Goal: Task Accomplishment & Management: Manage account settings

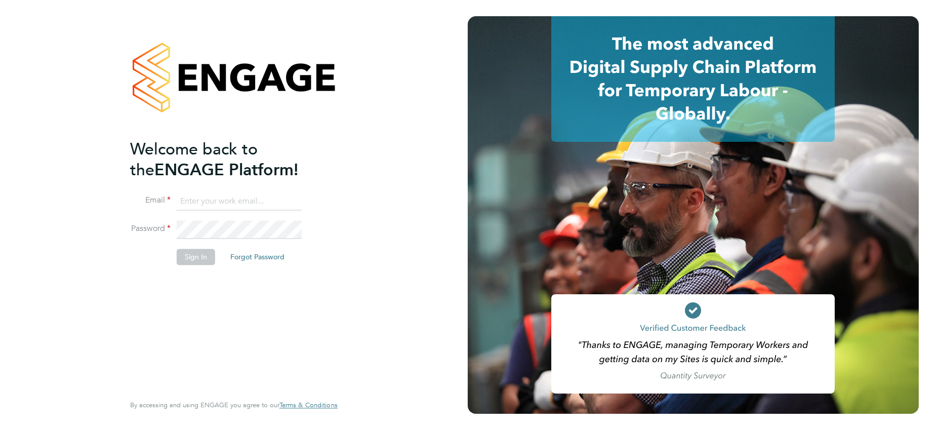
click at [240, 206] on input at bounding box center [239, 201] width 125 height 18
paste input "support@engagelabs.io"
type input "support@engagelabs.io"
click at [237, 219] on li "Email support@engagelabs.io" at bounding box center [229, 206] width 198 height 28
click at [210, 251] on button "Sign In" at bounding box center [196, 257] width 38 height 16
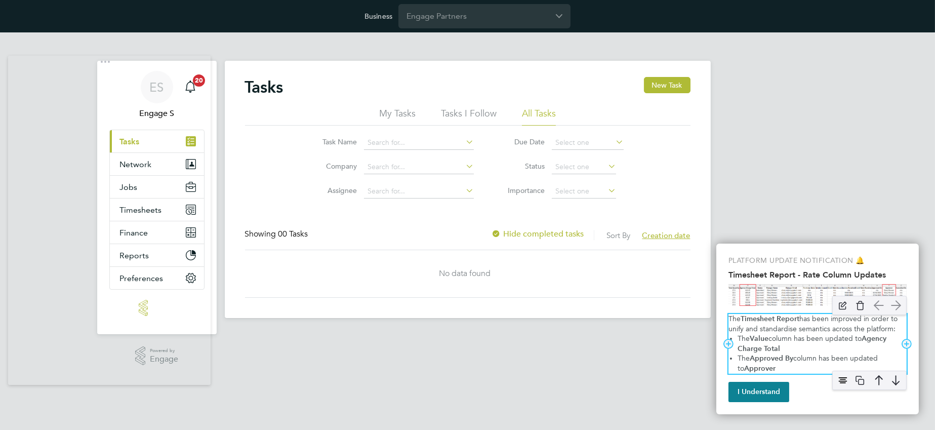
click at [861, 331] on span "has been improved in order to unify and standardise semantics across the platfo…" at bounding box center [814, 324] width 171 height 19
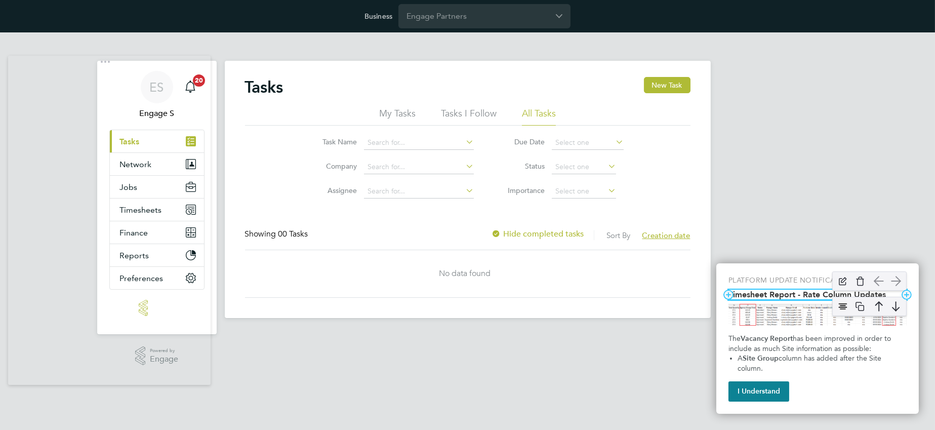
click at [789, 294] on h2 "Timesheet Report - Rate Column Updates" at bounding box center [818, 295] width 178 height 10
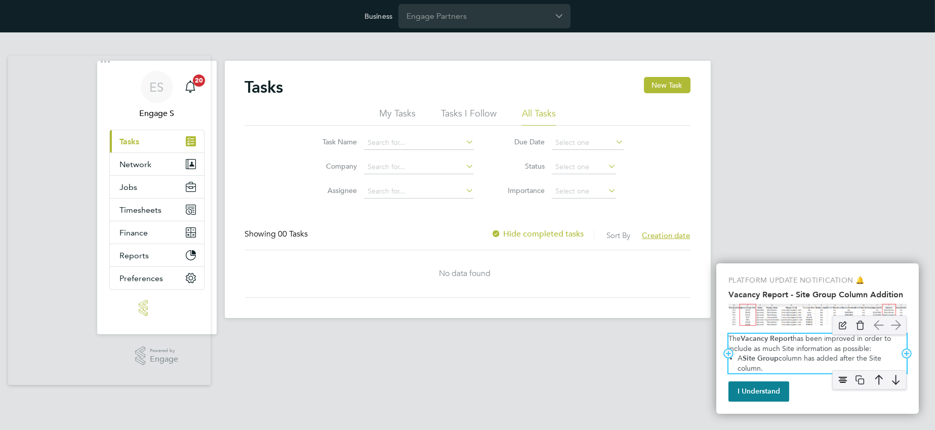
click at [806, 361] on span "column has added after the Site column." at bounding box center [811, 363] width 146 height 19
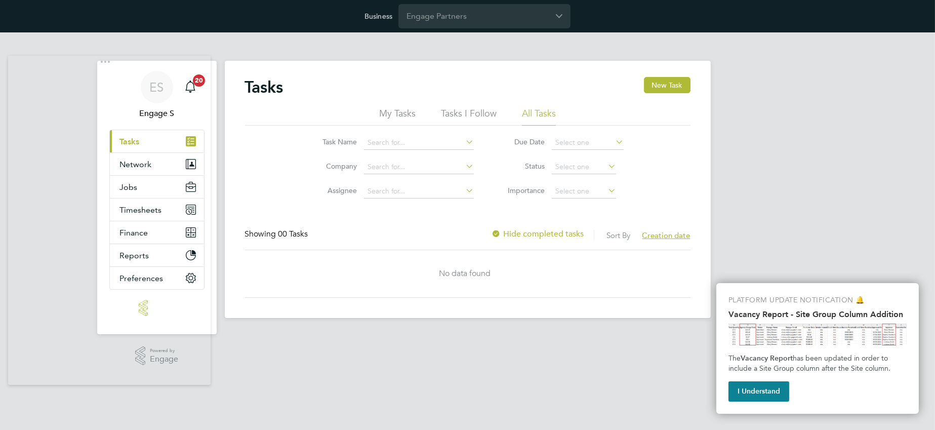
click at [110, 130] on link "Current page: Tasks" at bounding box center [157, 141] width 94 height 22
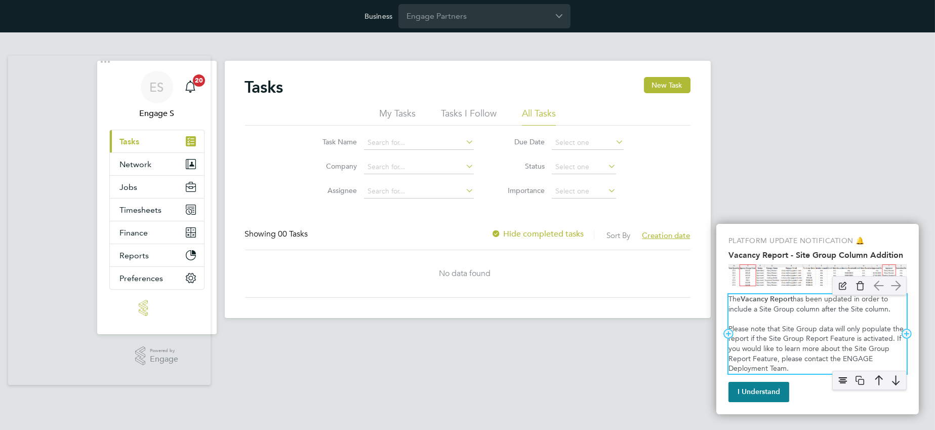
click at [822, 348] on p "Please note that Site Group data will only populate the report if the Site Grou…" at bounding box center [818, 349] width 178 height 50
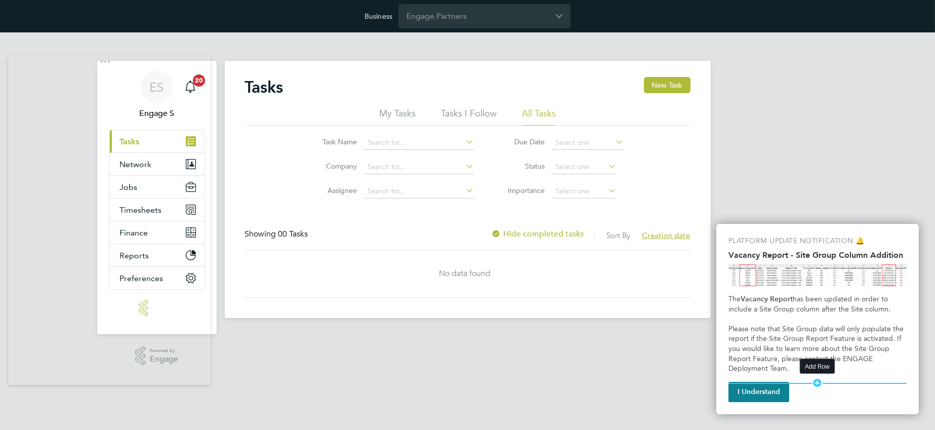
click at [815, 379] on div "Add Row" at bounding box center [818, 383] width 11 height 10
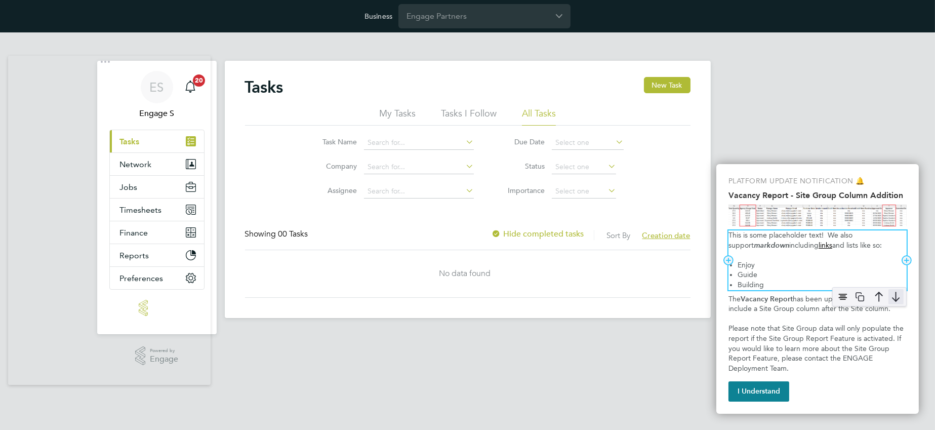
click at [890, 297] on img "Timesheet Report - Rate Column Updates" at bounding box center [896, 296] width 15 height 15
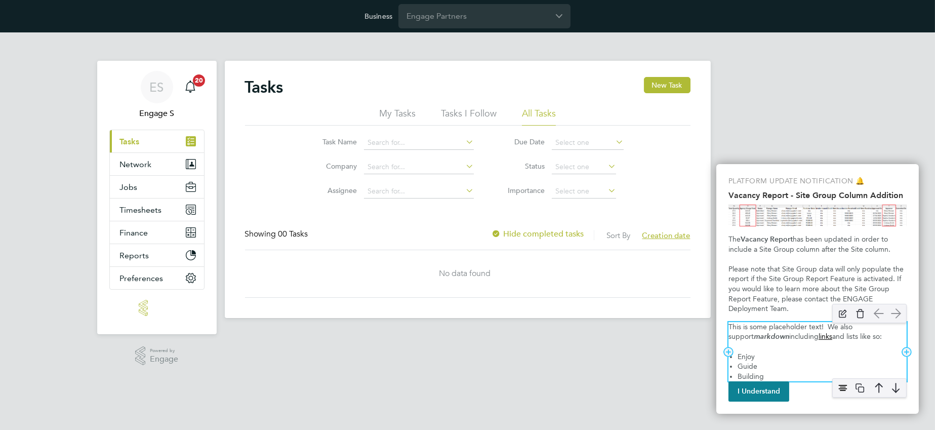
click at [818, 350] on div "This is some placeholder text! We also support markdown including links and lis…" at bounding box center [818, 352] width 178 height 60
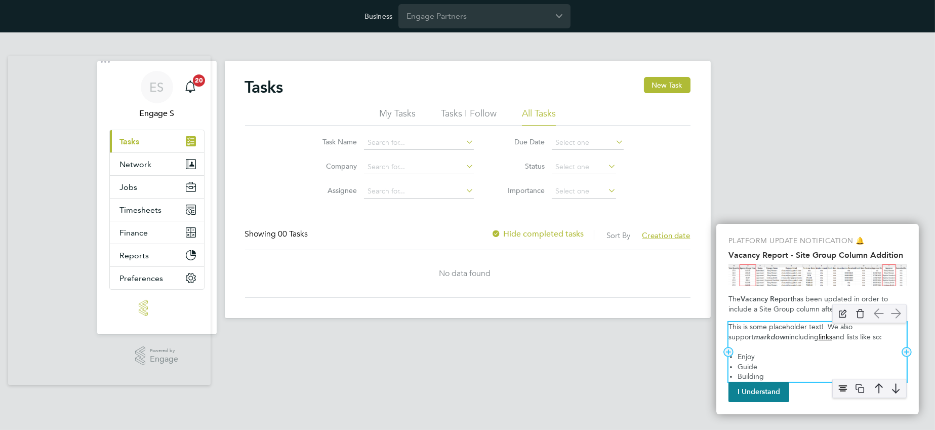
click at [790, 340] on span "including" at bounding box center [804, 337] width 29 height 9
click at [784, 341] on p "This is some placeholder text! We also support markdown including links and lis…" at bounding box center [818, 332] width 178 height 20
click at [864, 317] on img "Timesheet Report - Rate Column Updates" at bounding box center [860, 313] width 15 height 15
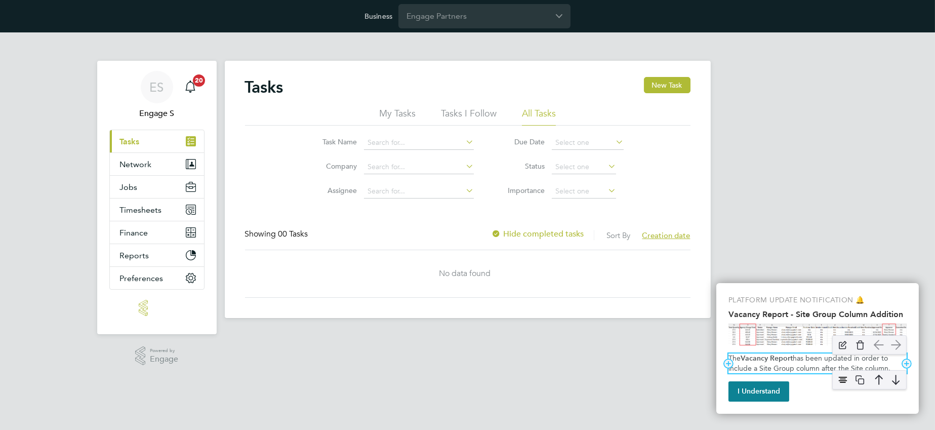
click at [819, 362] on span "has been updated in order to include a Site Group column after the Site column." at bounding box center [810, 363] width 162 height 19
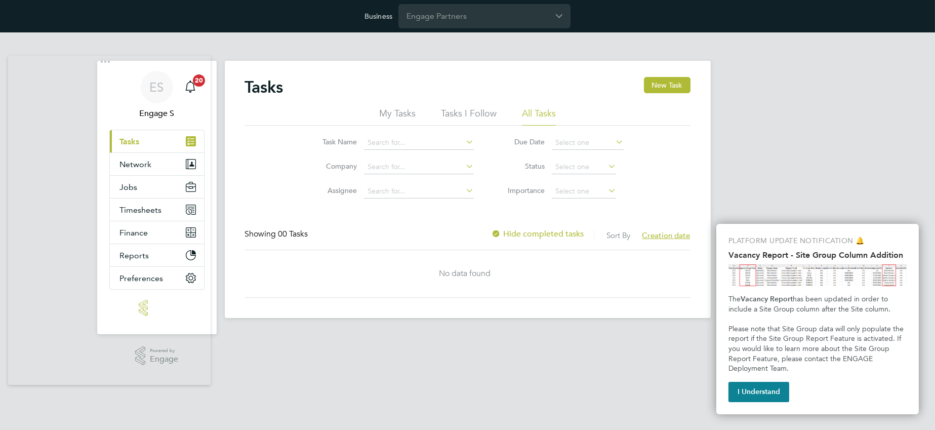
click at [848, 179] on div "ES Engage S Notifications 20 Applications: Current page: Tasks Network Team Mem…" at bounding box center [467, 183] width 935 height 302
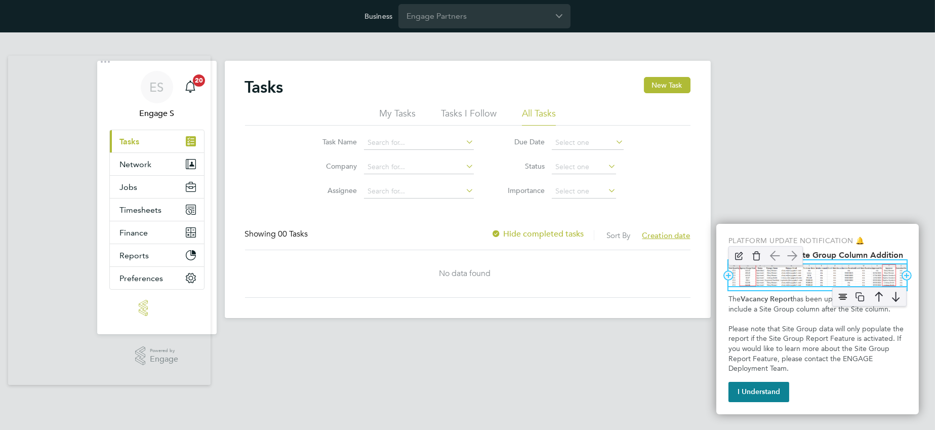
click at [836, 277] on img "Timesheet Report - Rate Column Updates" at bounding box center [818, 275] width 178 height 22
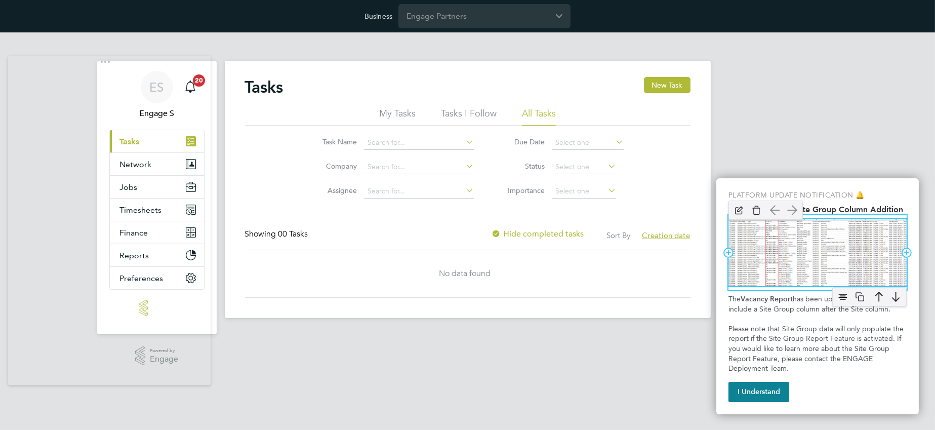
click at [792, 268] on img "Timesheet Report - Rate Column Updates" at bounding box center [818, 252] width 178 height 67
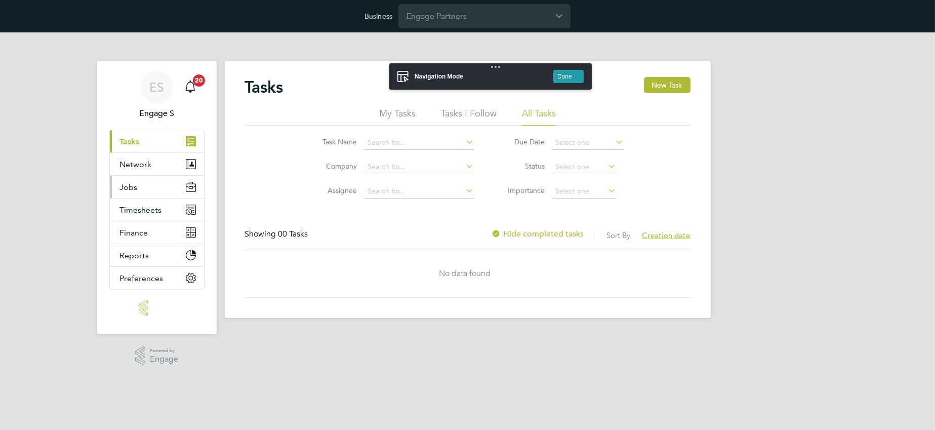
click at [147, 193] on button "Jobs" at bounding box center [157, 187] width 94 height 22
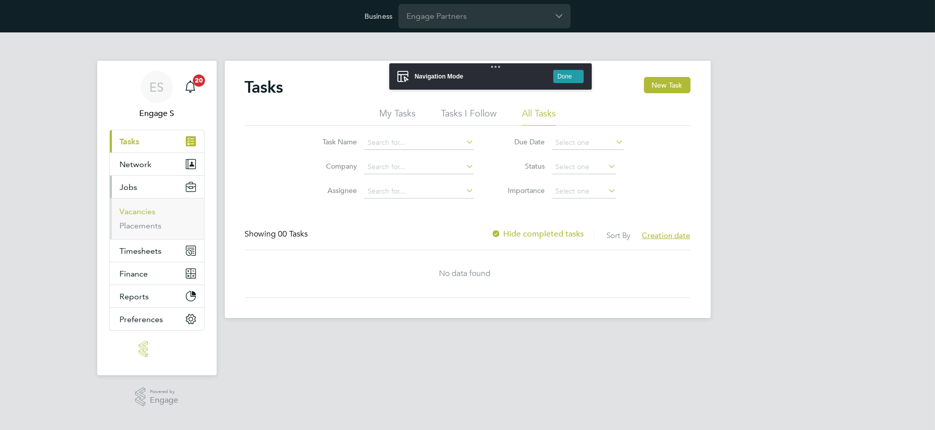
click at [147, 213] on link "Vacancies" at bounding box center [138, 212] width 36 height 10
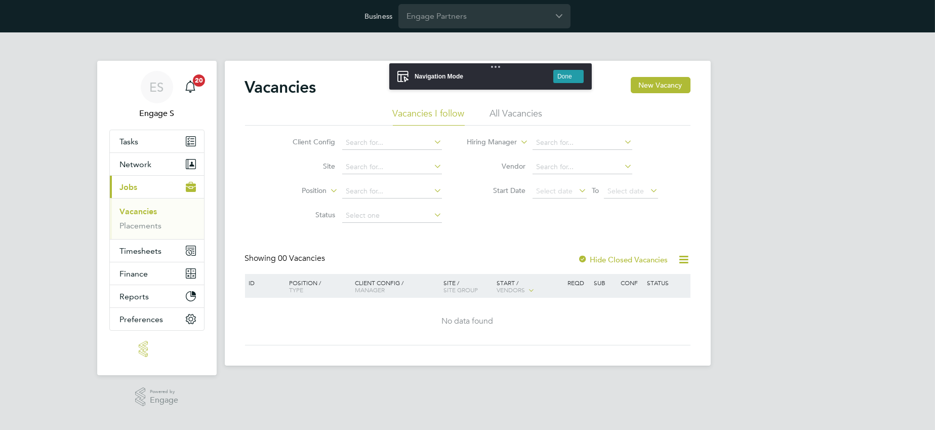
click at [575, 79] on button "Done" at bounding box center [569, 76] width 30 height 13
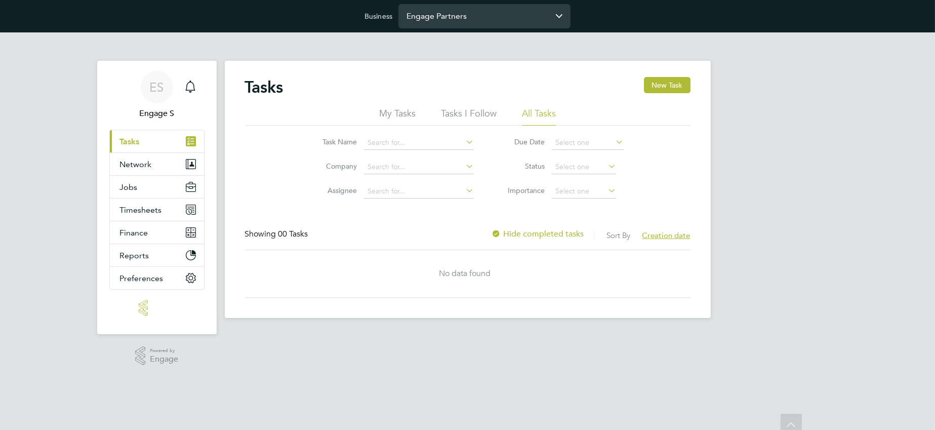
click at [481, 22] on input "Engage Partners" at bounding box center [485, 16] width 172 height 24
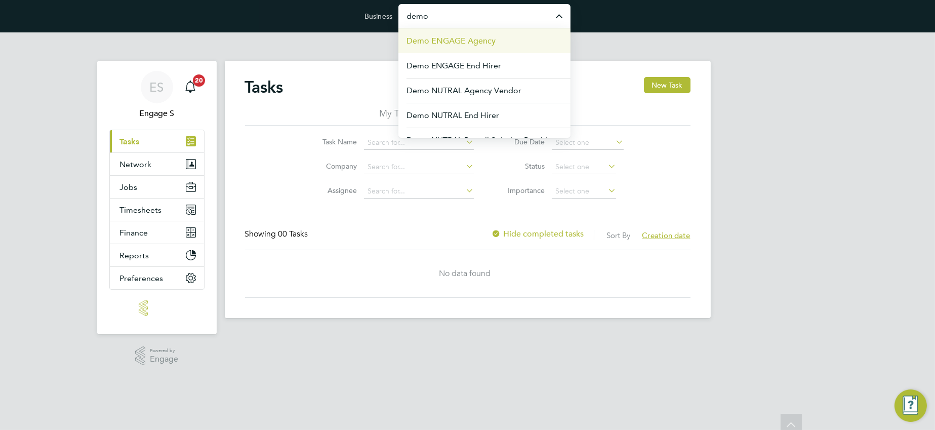
drag, startPoint x: 505, startPoint y: 61, endPoint x: 555, endPoint y: 33, distance: 56.7
click at [505, 61] on li "Demo ENGAGE End Hirer" at bounding box center [489, 65] width 164 height 25
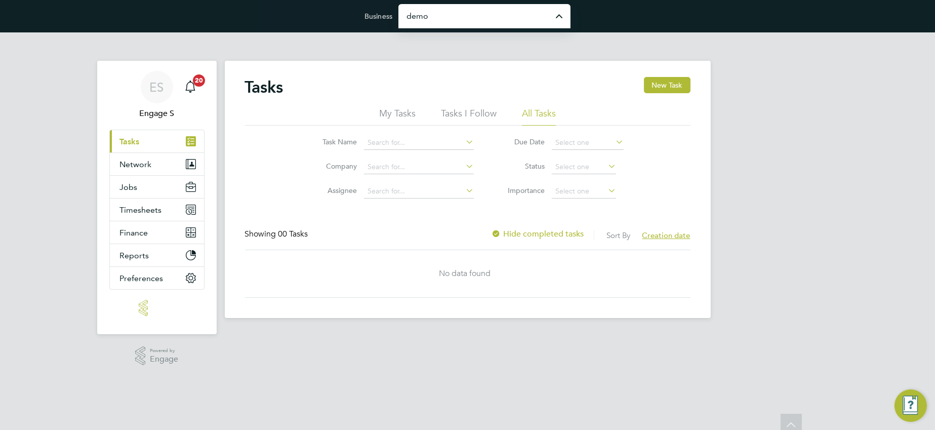
type input "Demo ENGAGE End Hirer"
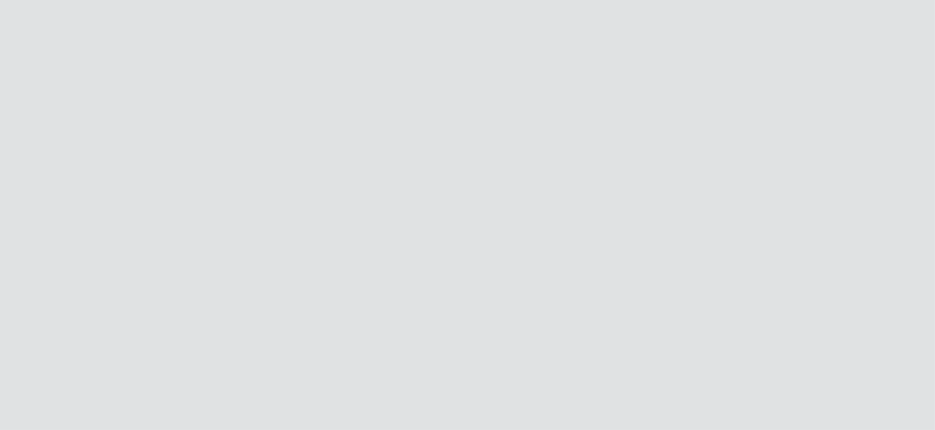
click at [134, 176] on button "Timesheets" at bounding box center [157, 187] width 94 height 22
click at [151, 162] on button "Jobs" at bounding box center [157, 164] width 94 height 22
click at [158, 140] on button "Network" at bounding box center [157, 141] width 94 height 22
click at [152, 167] on link "Team Members" at bounding box center [148, 166] width 57 height 10
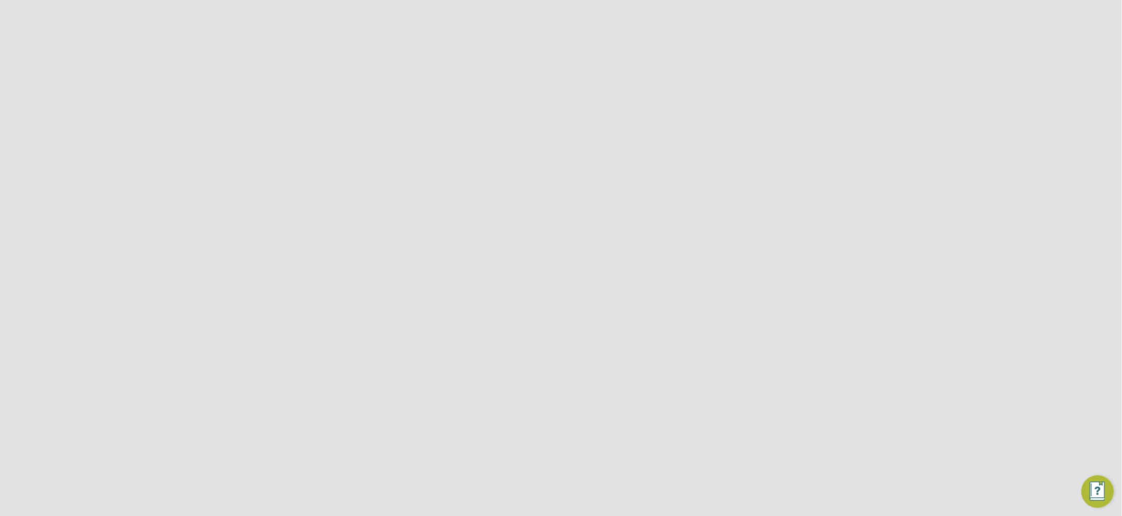
click at [767, 370] on icon at bounding box center [762, 376] width 10 height 12
click at [673, 430] on li "Impersonate" at bounding box center [705, 442] width 122 height 14
click at [588, 15] on input "Demo ENGAGE End Hirer" at bounding box center [578, 16] width 172 height 24
click at [596, 44] on li "Demo ENGAGE Agency" at bounding box center [578, 40] width 172 height 25
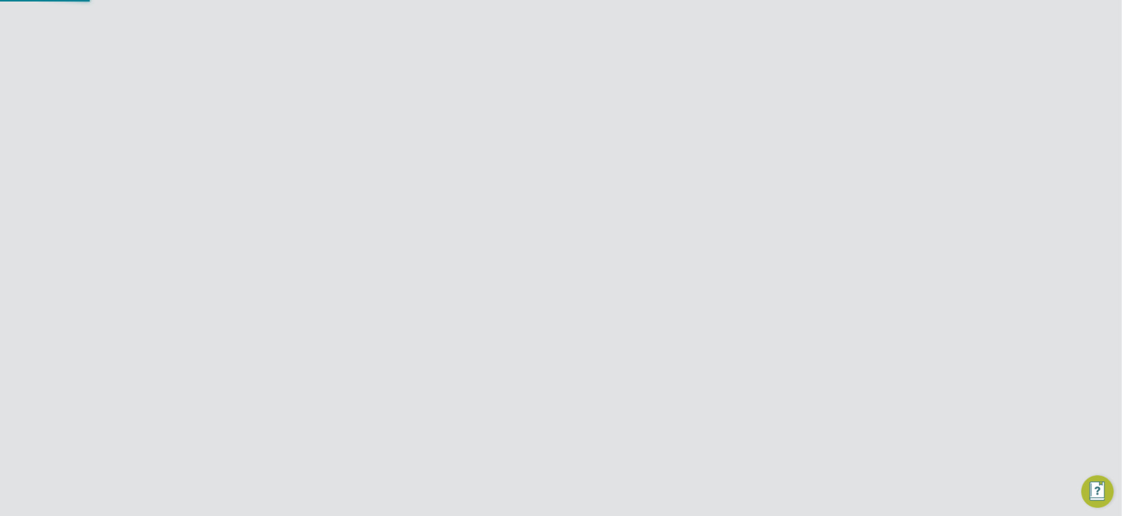
type input "Demo ENGAGE Agency"
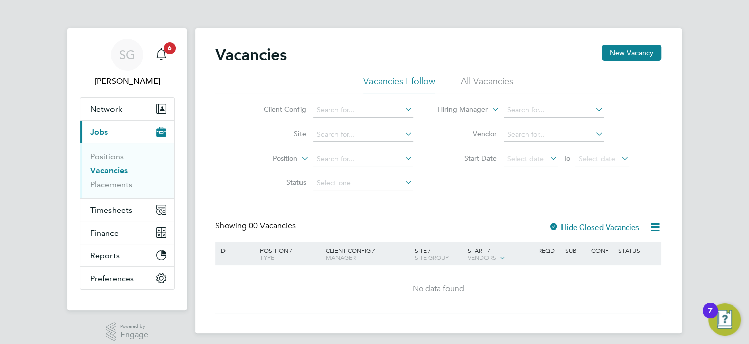
click at [466, 75] on li "All Vacancies" at bounding box center [486, 84] width 53 height 18
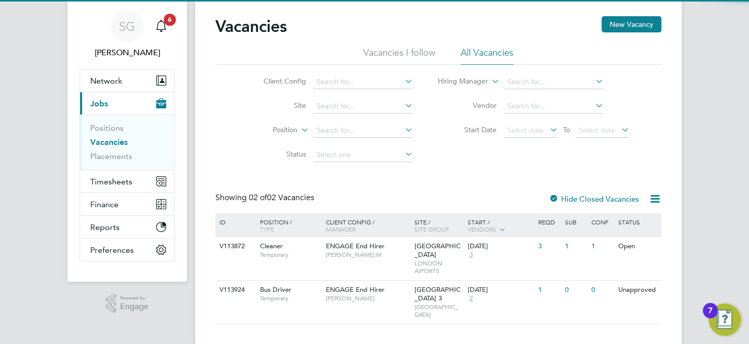
scroll to position [45, 0]
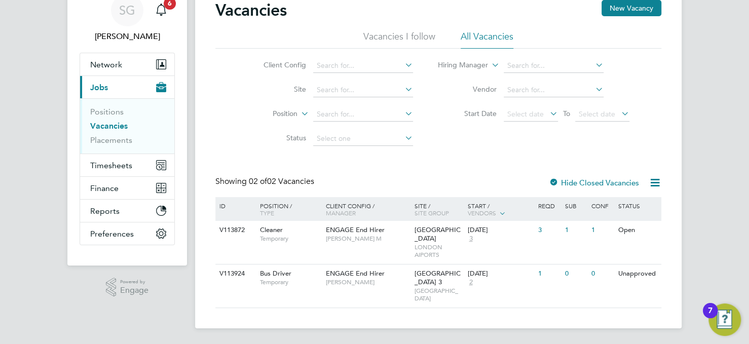
click at [648, 184] on icon at bounding box center [654, 182] width 13 height 13
click at [624, 207] on li "Download Vacancies Report" at bounding box center [608, 207] width 103 height 14
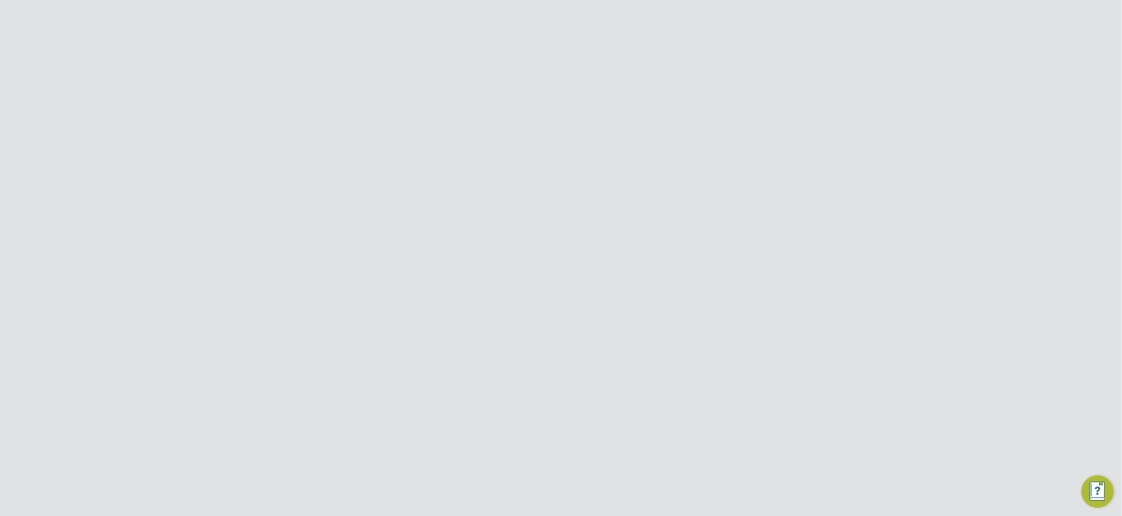
click at [760, 325] on icon at bounding box center [762, 331] width 10 height 12
click at [682, 409] on li "Impersonate" at bounding box center [705, 414] width 122 height 14
click at [238, 254] on button "Jobs" at bounding box center [250, 248] width 94 height 22
click at [230, 205] on link "Vacancies" at bounding box center [231, 203] width 36 height 10
click at [615, 115] on li "All Vacancies" at bounding box center [609, 116] width 53 height 18
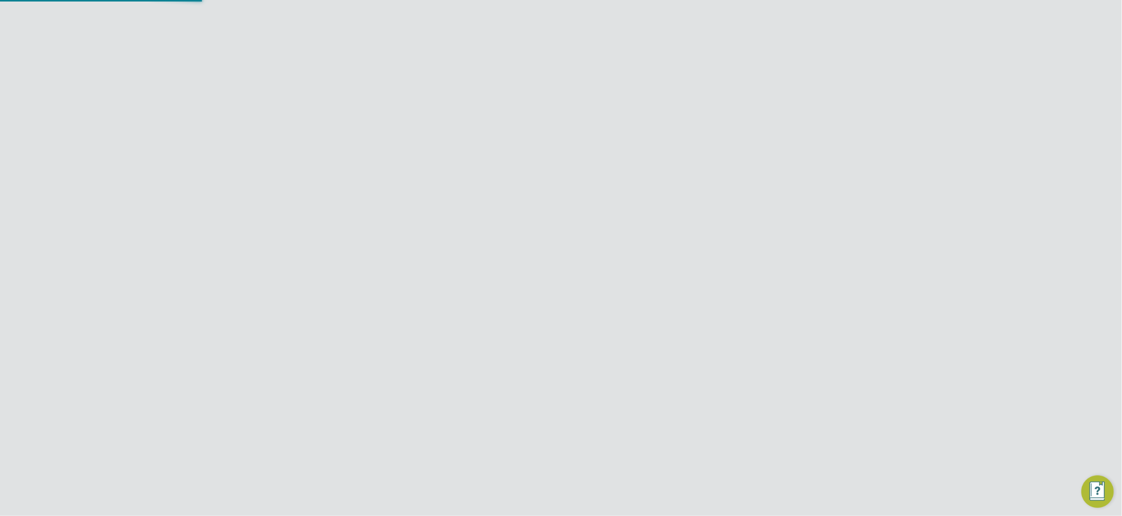
click at [777, 264] on icon at bounding box center [777, 259] width 13 height 13
click at [748, 287] on li "Download Vacancies Report" at bounding box center [731, 284] width 103 height 14
click at [552, 17] on input "Demo ENGAGE Agency" at bounding box center [578, 16] width 172 height 24
click at [587, 64] on span "Demo ENGAGE End Hirer" at bounding box center [548, 66] width 97 height 12
type input "Demo ENGAGE End Hirer"
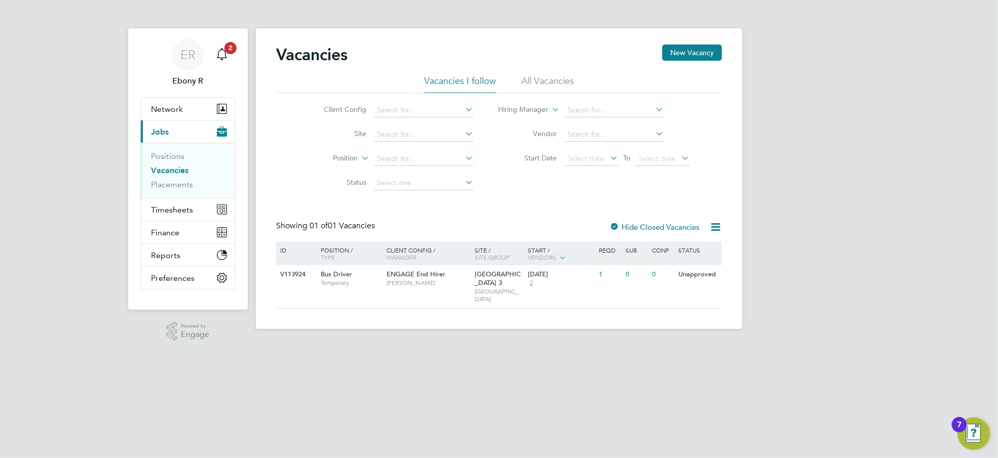
click at [568, 84] on li "All Vacancies" at bounding box center [547, 84] width 53 height 18
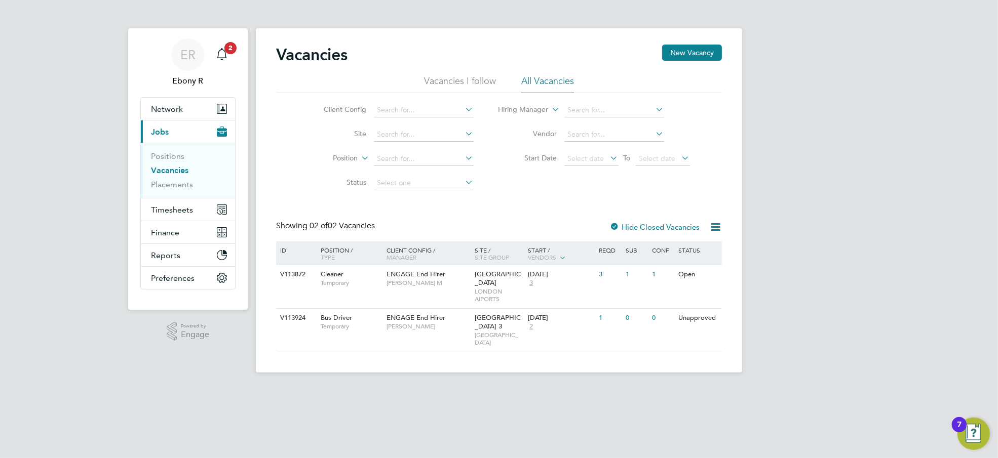
click at [716, 226] on icon at bounding box center [715, 227] width 13 height 13
click at [670, 248] on li "Download Vacancies Report" at bounding box center [668, 251] width 103 height 14
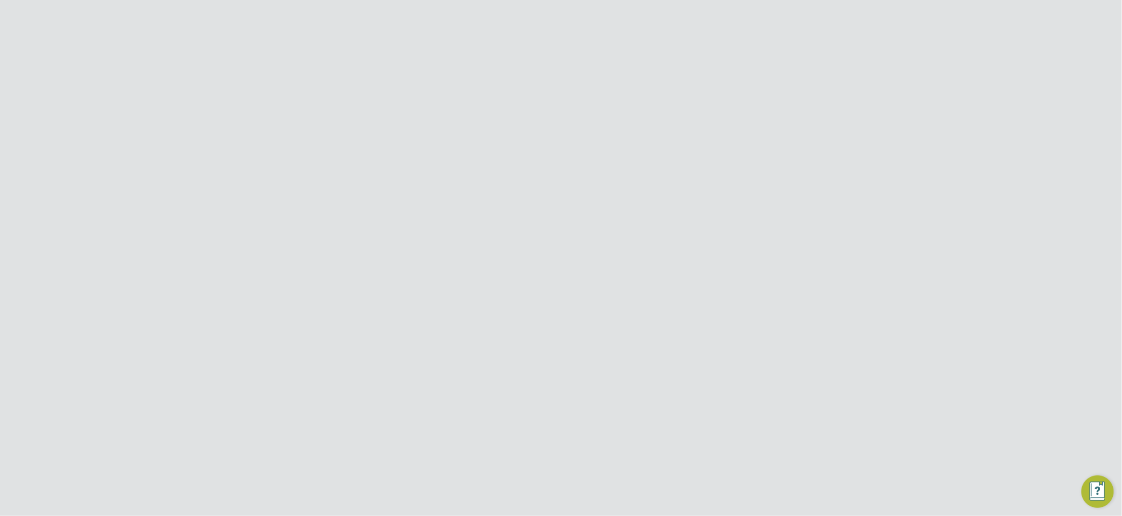
click at [772, 264] on icon at bounding box center [777, 259] width 13 height 13
click at [752, 284] on li "Download Vacancies Report" at bounding box center [731, 284] width 103 height 14
click at [695, 44] on app-barbie "Vacancies New Vacancy Vacancies I follow All Vacancies Client Config Site Posit…" at bounding box center [561, 218] width 486 height 373
click at [249, 146] on button "Network" at bounding box center [250, 141] width 94 height 22
click at [246, 165] on link "Team Members" at bounding box center [241, 166] width 57 height 10
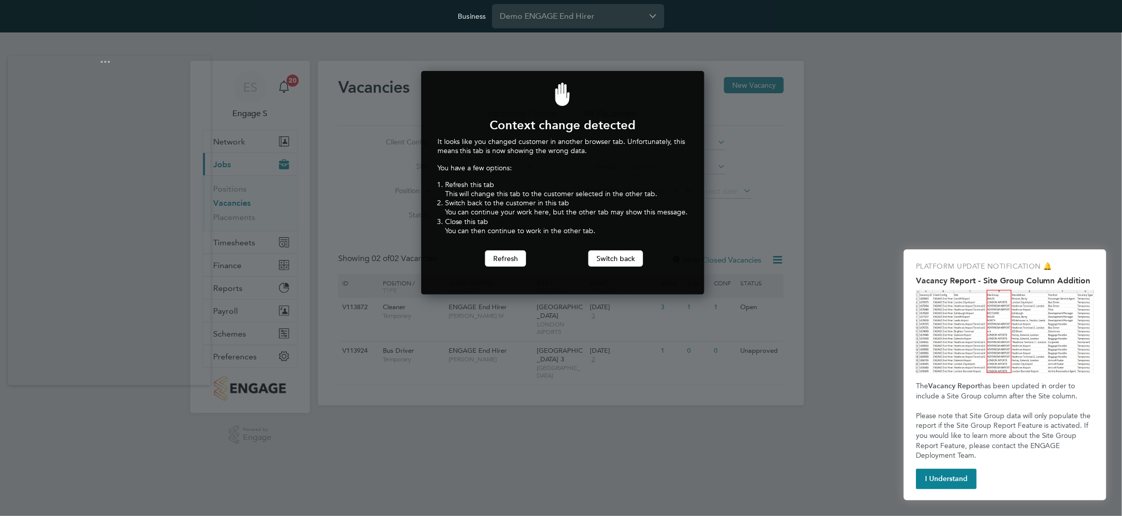
scroll to position [223, 280]
click at [485, 248] on div "It looks like you changed customer in another browser tab. Unfortunately, this …" at bounding box center [563, 202] width 251 height 130
click at [486, 252] on button "Refresh" at bounding box center [505, 258] width 41 height 16
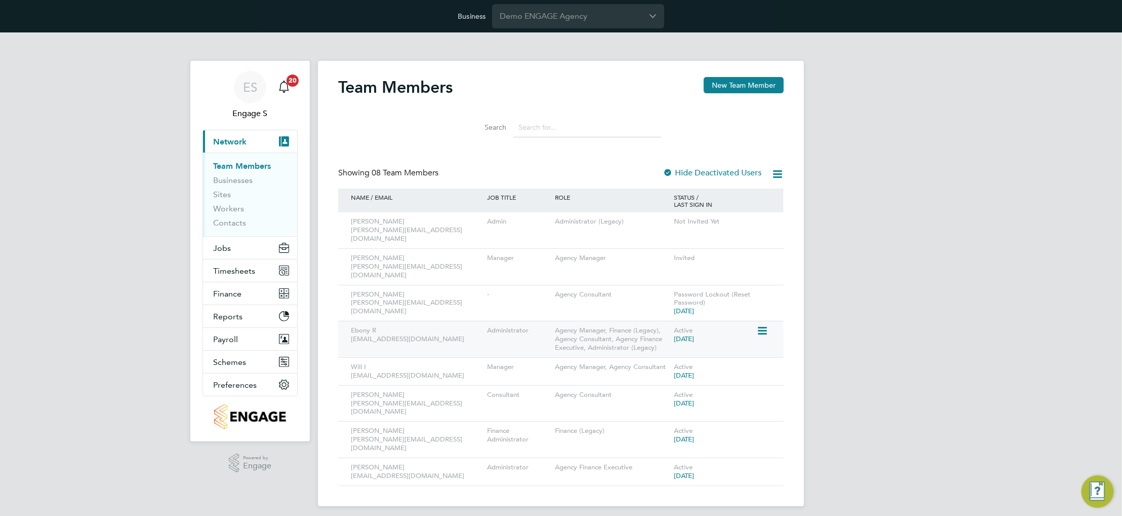
click at [766, 325] on icon at bounding box center [762, 331] width 10 height 12
click at [672, 412] on li "Impersonate" at bounding box center [705, 414] width 122 height 14
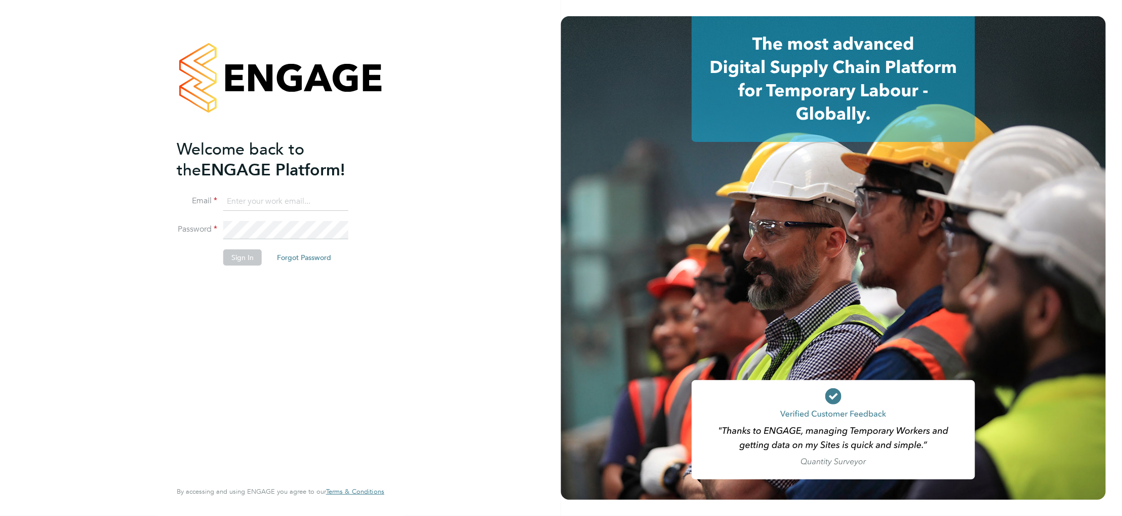
click at [327, 204] on input at bounding box center [285, 201] width 125 height 18
paste input "[EMAIL_ADDRESS][DOMAIN_NAME]"
type input "[EMAIL_ADDRESS][DOMAIN_NAME]"
click at [245, 260] on button "Sign In" at bounding box center [242, 257] width 38 height 16
click at [318, 197] on input at bounding box center [285, 201] width 125 height 18
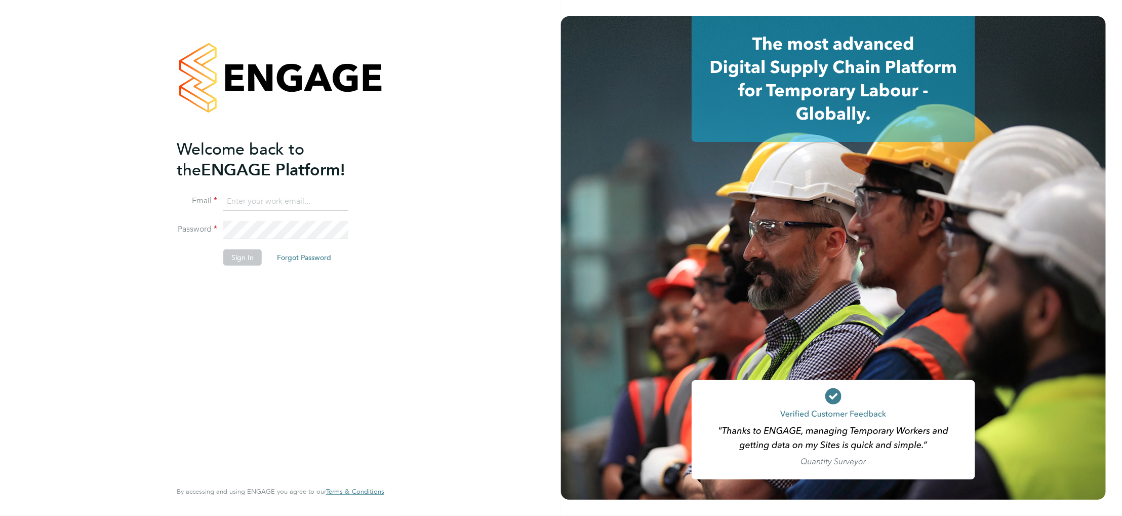
paste input "[EMAIL_ADDRESS][DOMAIN_NAME]"
type input "[EMAIL_ADDRESS][DOMAIN_NAME]"
click at [250, 257] on button "Sign In" at bounding box center [242, 257] width 38 height 16
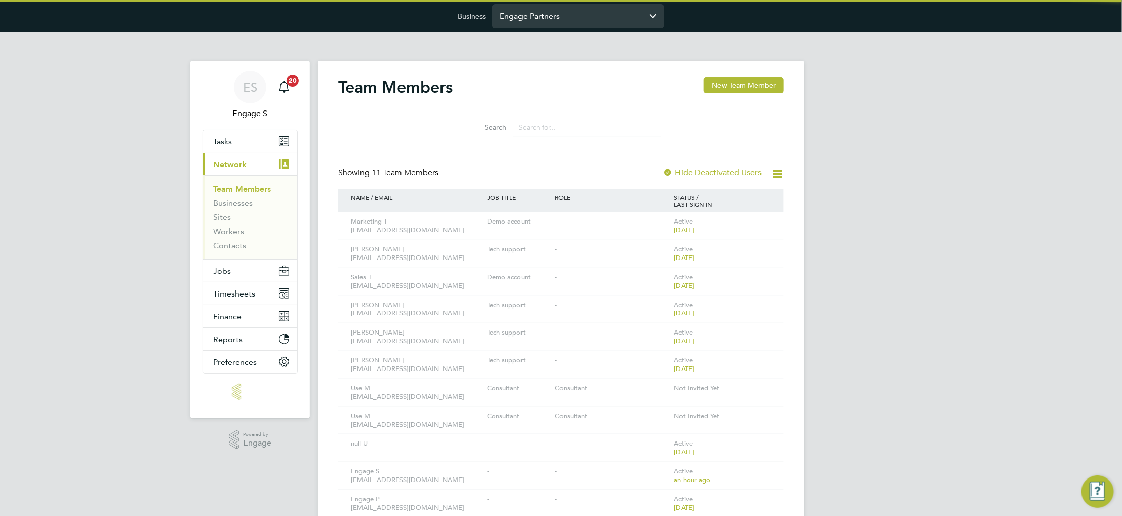
click at [542, 25] on input "Engage Partners" at bounding box center [578, 16] width 172 height 24
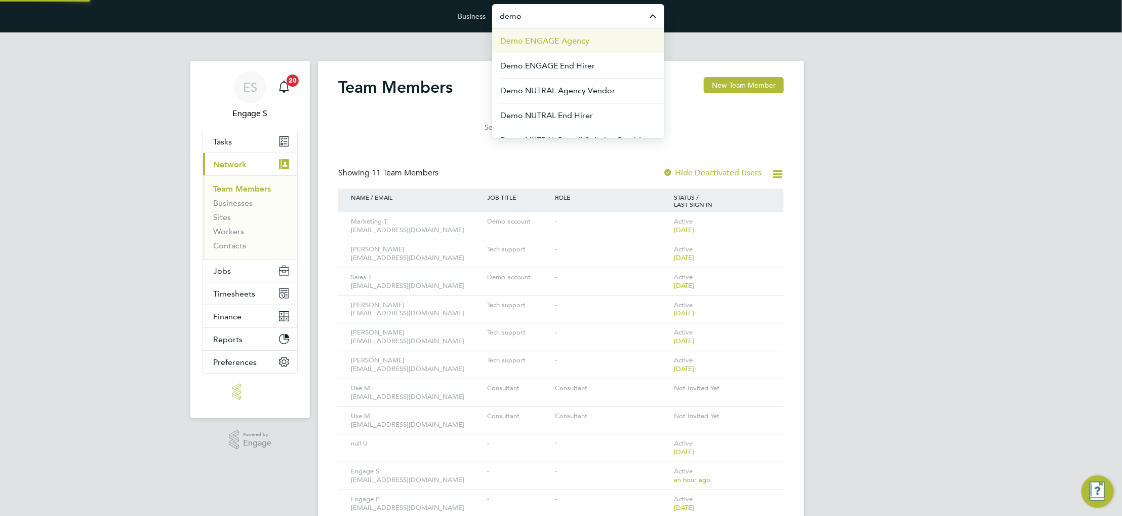
click at [551, 38] on span "Demo ENGAGE Agency" at bounding box center [544, 41] width 89 height 12
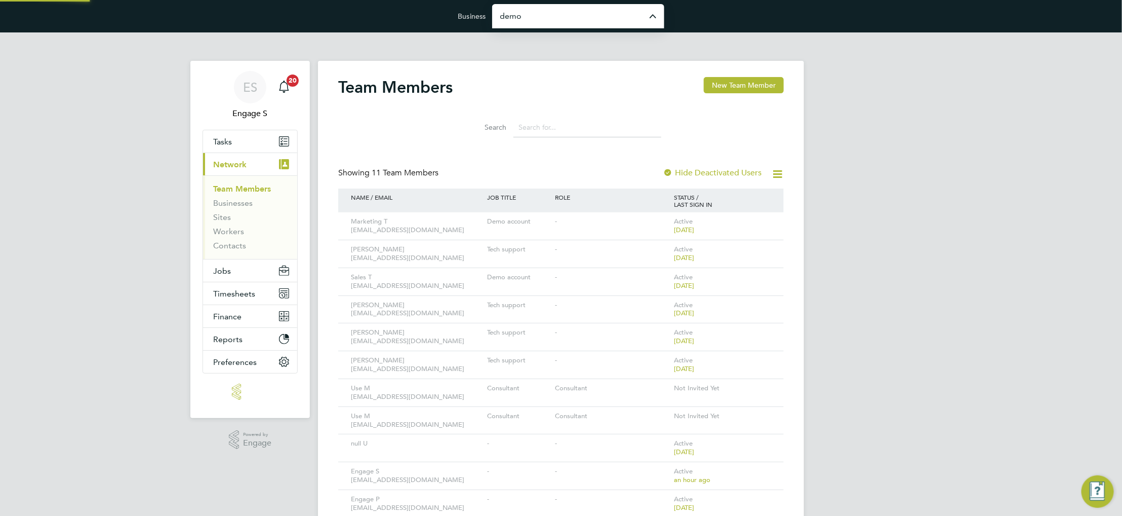
type input "Demo ENGAGE Agency"
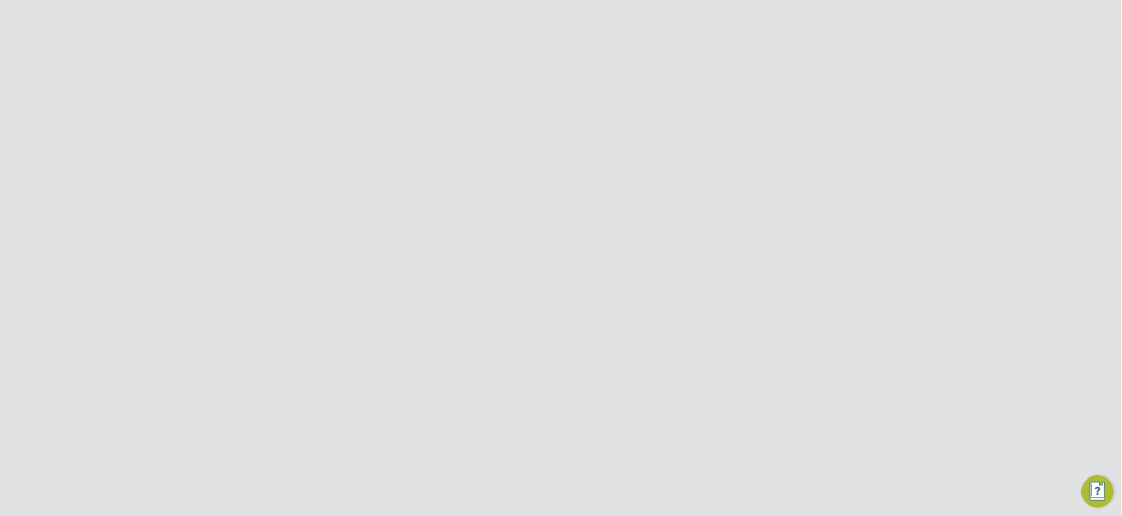
click at [761, 325] on icon at bounding box center [762, 331] width 10 height 12
click at [673, 417] on li "Impersonate" at bounding box center [705, 414] width 122 height 14
click at [554, 264] on button "Switch back" at bounding box center [553, 258] width 55 height 16
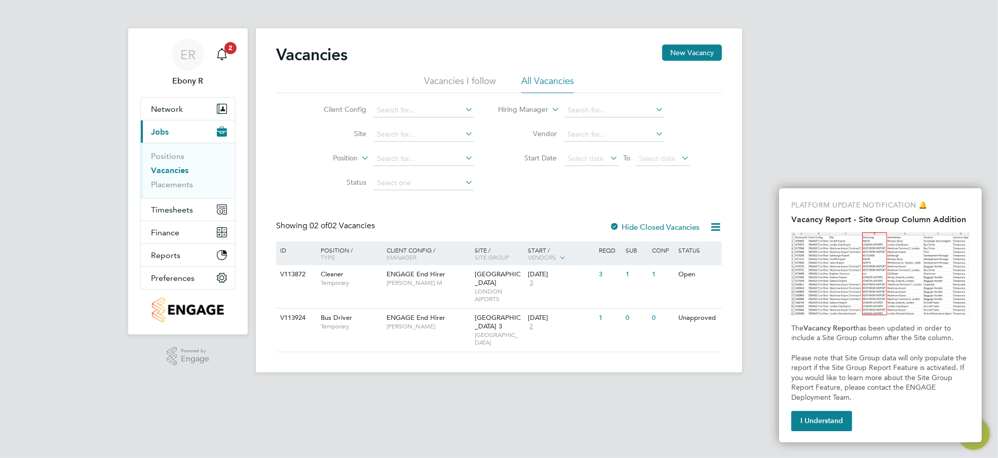
click at [177, 197] on ul "Positions Vacancies Placements" at bounding box center [188, 170] width 94 height 55
click at [187, 226] on button "Finance" at bounding box center [188, 232] width 94 height 22
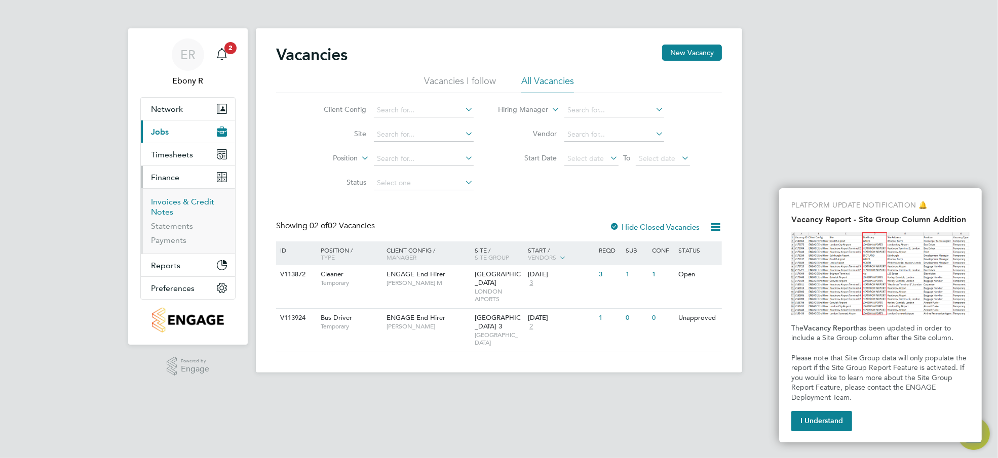
click at [184, 206] on link "Invoices & Credit Notes" at bounding box center [182, 207] width 63 height 20
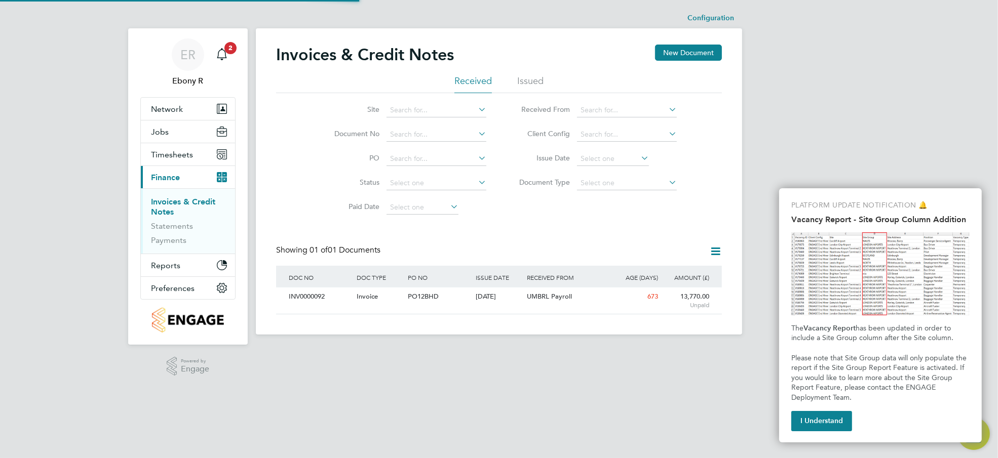
scroll to position [19, 68]
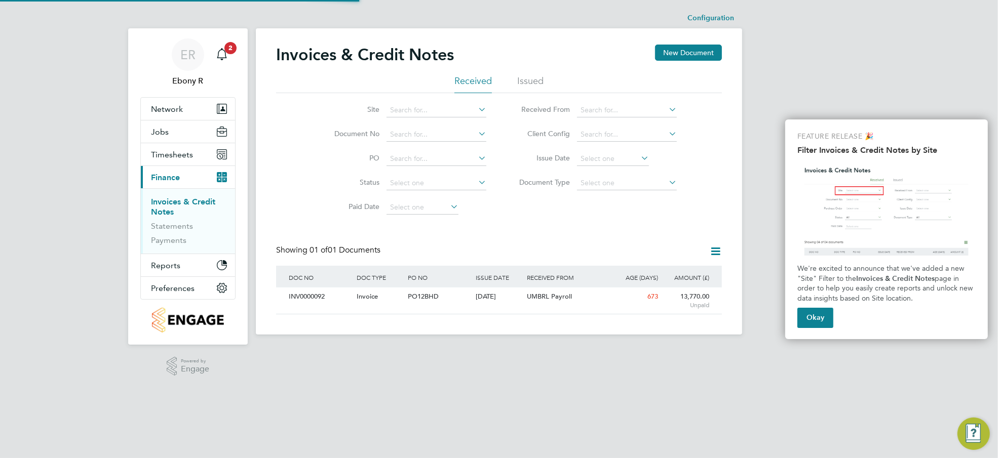
click at [710, 256] on icon at bounding box center [715, 251] width 13 height 13
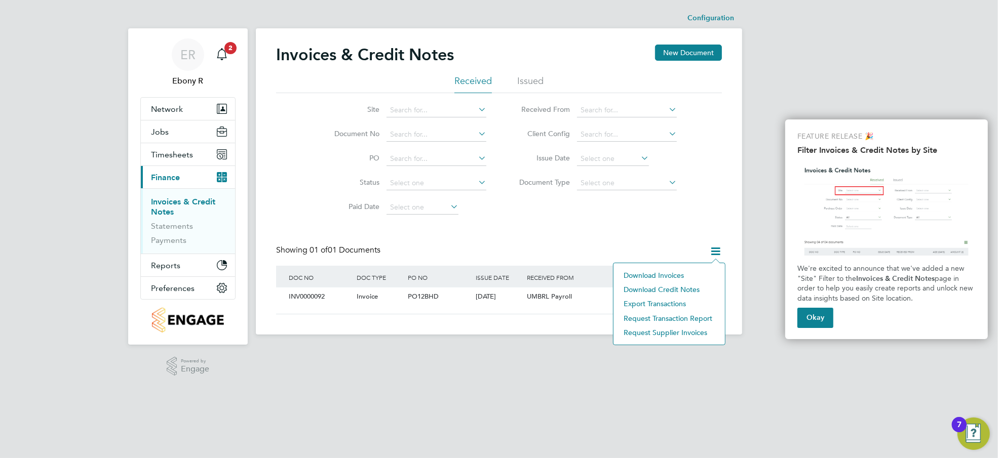
click at [655, 276] on li "Download invoices" at bounding box center [668, 275] width 101 height 14
click at [737, 351] on html "ER Ebony R Notifications 2 Applications: Network Team Members Businesses Sites …" at bounding box center [499, 175] width 998 height 351
click at [711, 252] on icon at bounding box center [715, 251] width 13 height 13
click at [689, 291] on li "Download credit notes" at bounding box center [668, 290] width 101 height 14
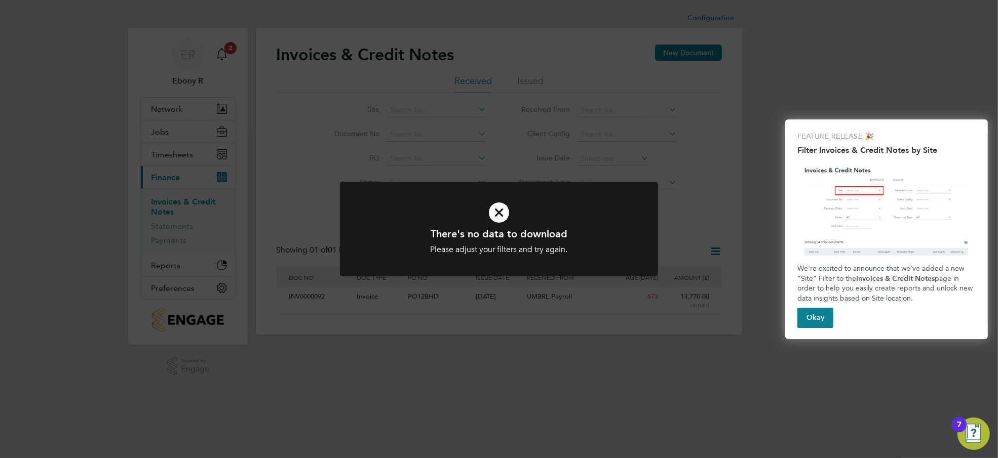
click at [586, 236] on h1 "There's no data to download" at bounding box center [498, 233] width 263 height 13
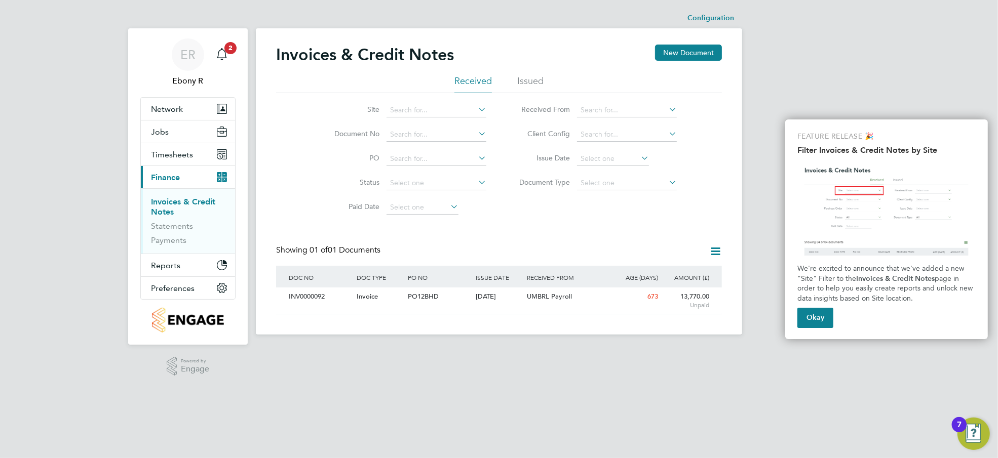
click at [526, 81] on li "Issued" at bounding box center [530, 84] width 26 height 18
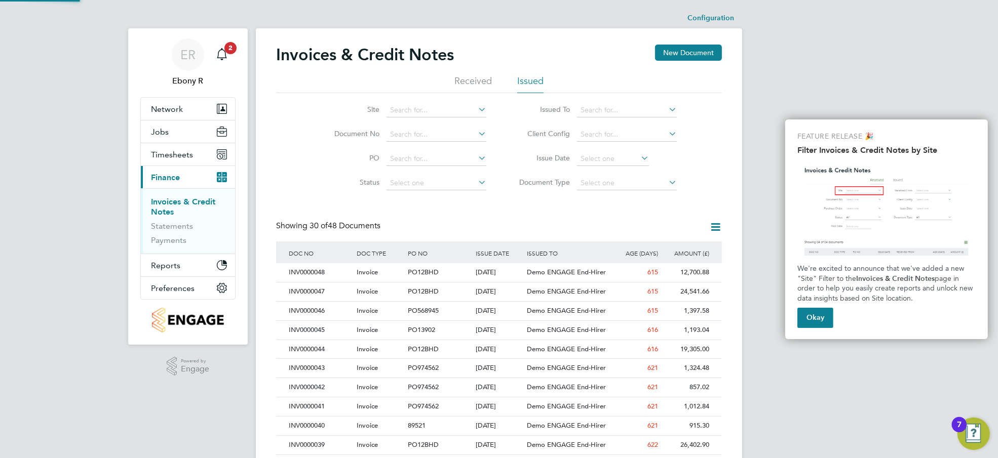
click at [709, 233] on icon at bounding box center [715, 227] width 13 height 13
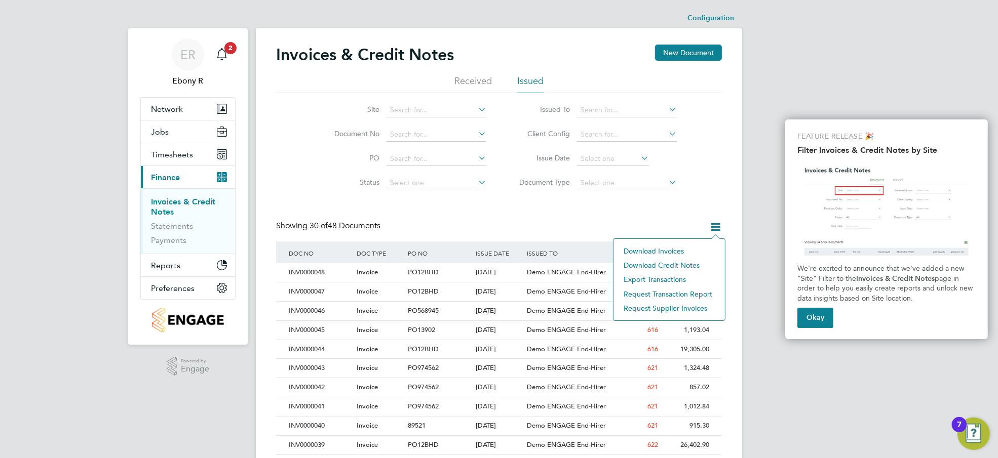
click at [678, 263] on li "Download credit notes" at bounding box center [668, 265] width 101 height 14
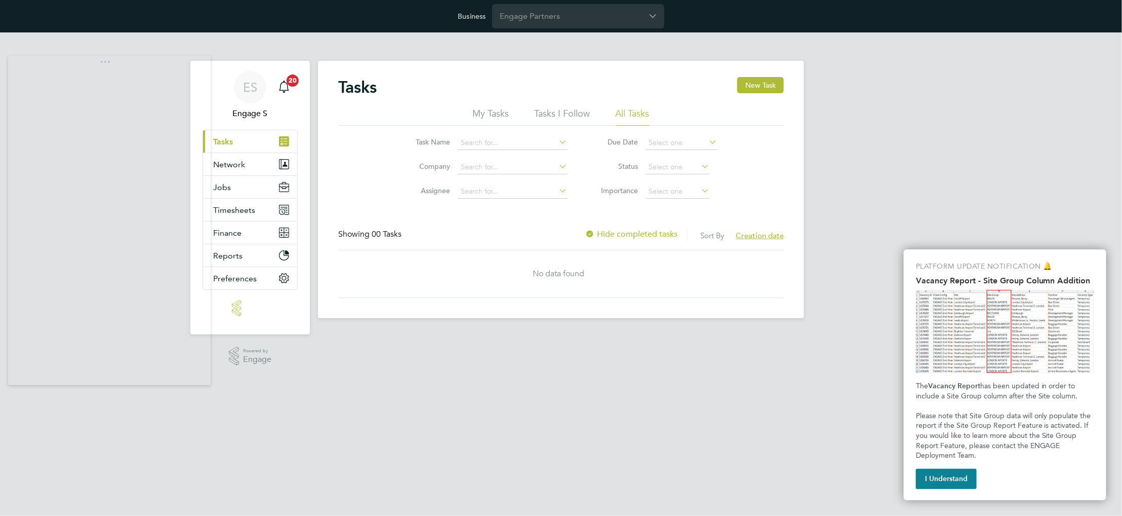
click at [902, 136] on div "ES Engage S Notifications 20 Applications: Current page: Tasks Network Team Mem…" at bounding box center [561, 183] width 1122 height 302
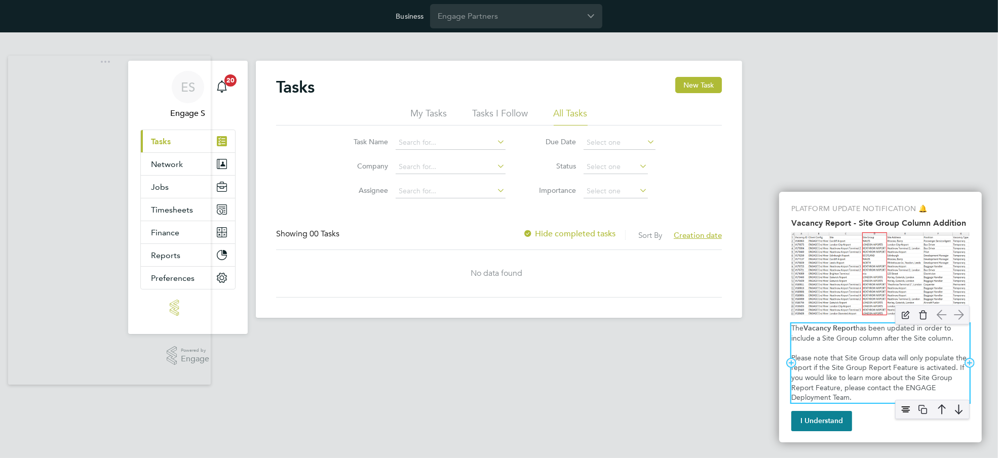
click at [870, 372] on p "Please note that Site Group data will only populate the report if the Site Grou…" at bounding box center [880, 379] width 178 height 50
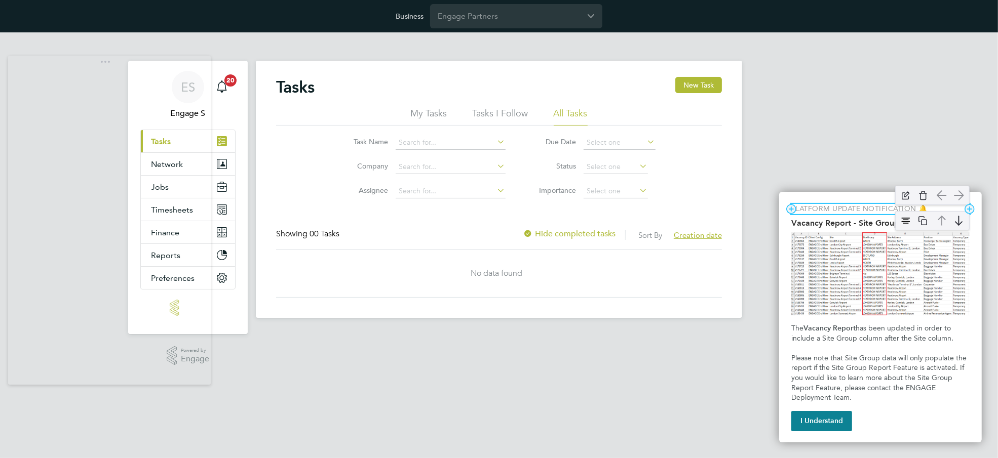
click at [833, 207] on p "PLATFORM UPDATE NOTIFICATION 🔔" at bounding box center [880, 209] width 178 height 10
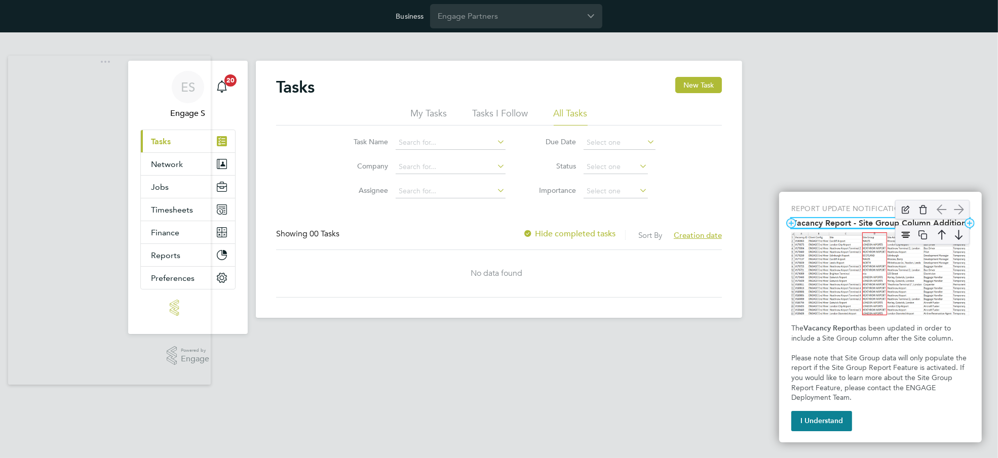
click at [817, 222] on h2 "Vacancy Report - Site Group Column Addition" at bounding box center [880, 223] width 178 height 10
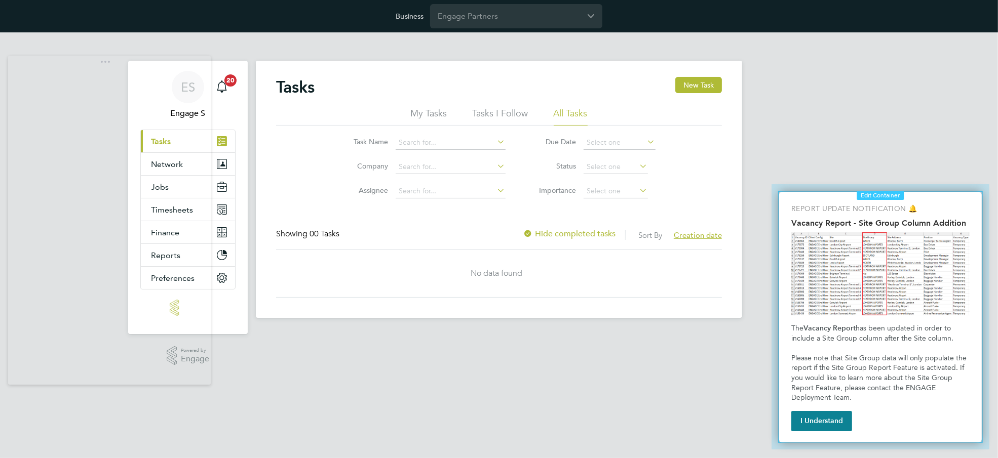
click at [910, 189] on div at bounding box center [880, 317] width 233 height 281
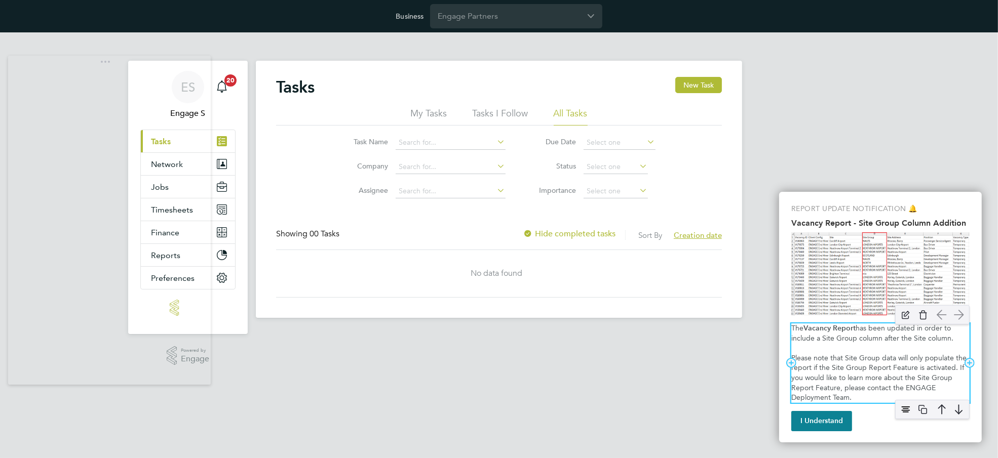
click at [833, 340] on span "has been updated in order to include a Site Group column after the Site column." at bounding box center [872, 333] width 162 height 19
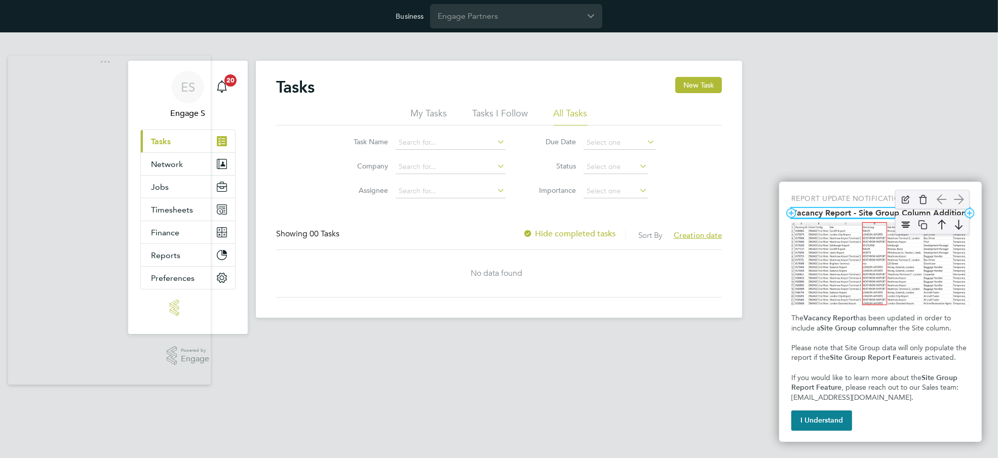
click at [849, 213] on h2 "Vacancy Report - Site Group Column Addition" at bounding box center [880, 213] width 178 height 10
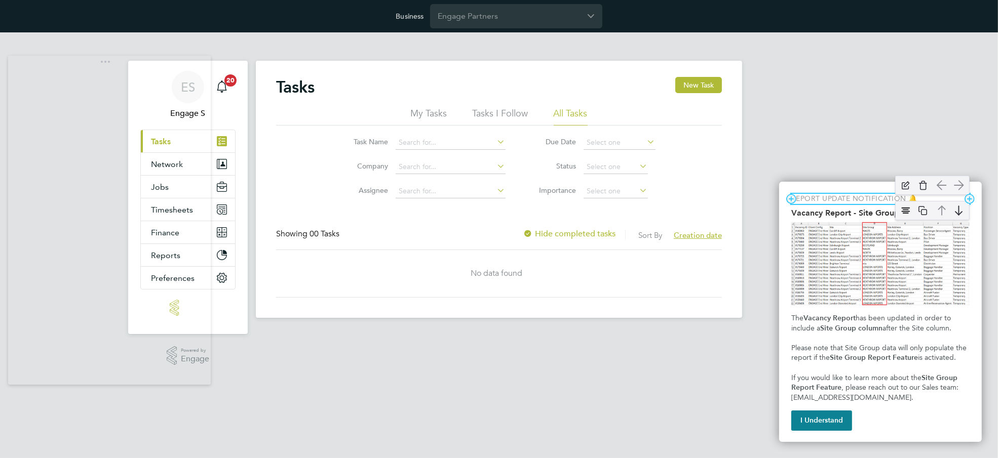
click at [844, 199] on p "REPORT UPDATE NOTIFICATION 🔔" at bounding box center [880, 199] width 178 height 10
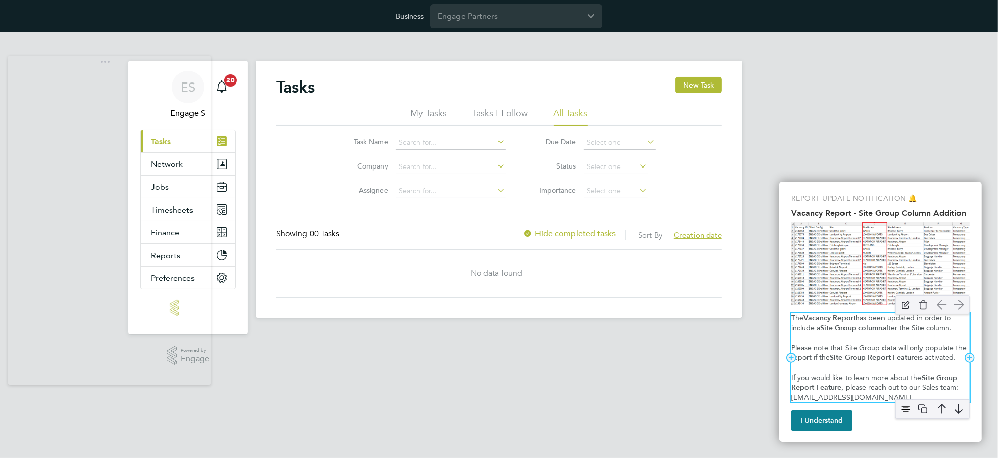
click at [860, 398] on span ", please reach out to our Sales team: sales@engagetech.com." at bounding box center [875, 392] width 169 height 19
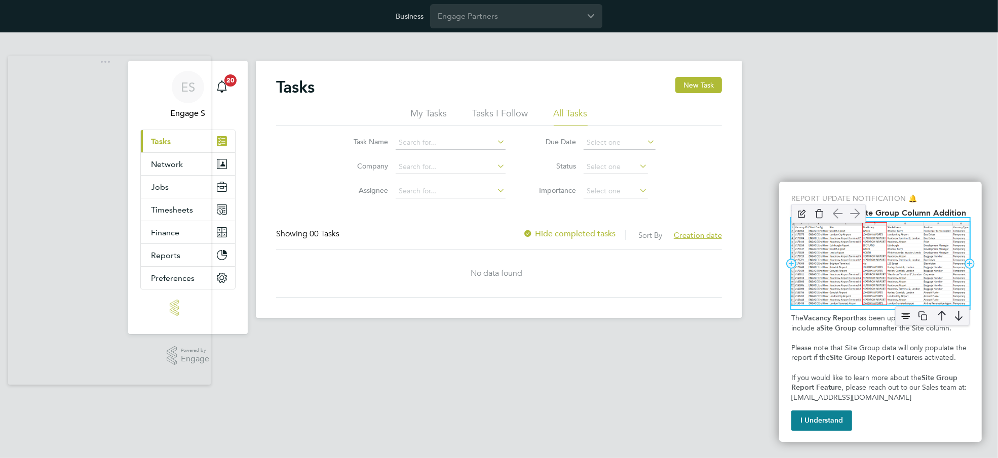
click at [828, 248] on img "Vacancy Report - Site Group Column Addition" at bounding box center [880, 263] width 178 height 83
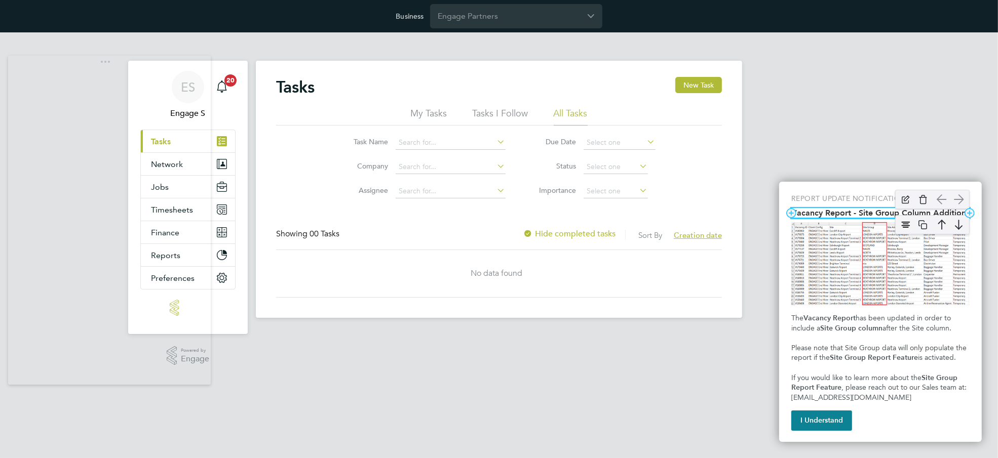
click at [899, 212] on div "Vacancy Report - Site Group Column Addition" at bounding box center [932, 199] width 85 height 29
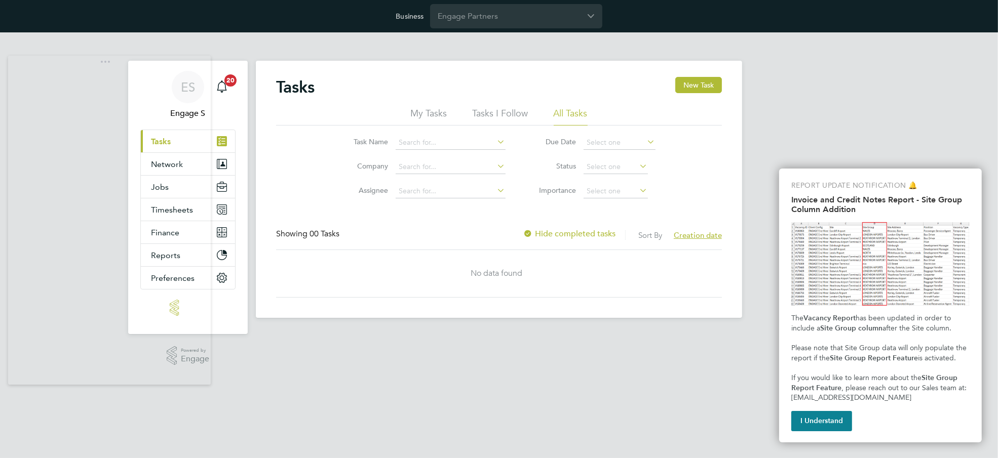
click at [495, 334] on html "Business Engage Partners ES Engage S Notifications 20 Applications: Current pag…" at bounding box center [499, 167] width 998 height 334
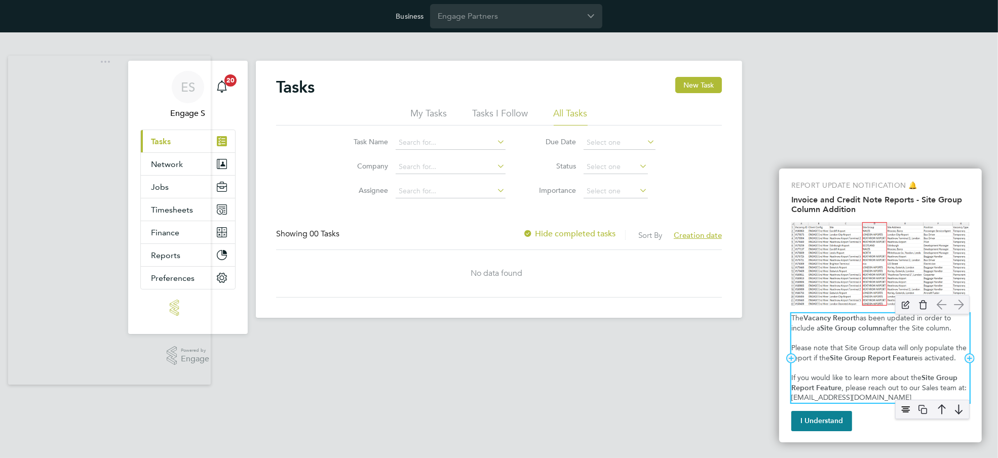
click at [921, 358] on span "is activated." at bounding box center [937, 358] width 38 height 9
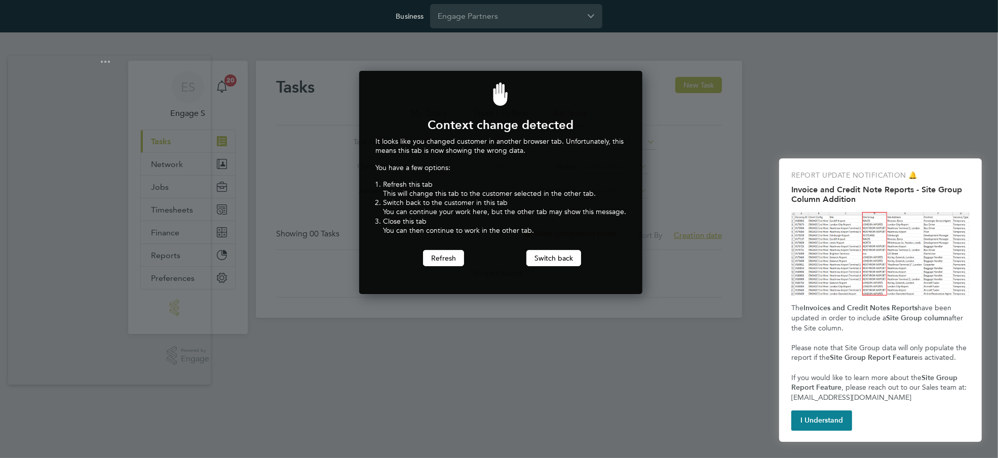
scroll to position [224, 280]
click at [457, 257] on button "Refresh" at bounding box center [443, 258] width 41 height 16
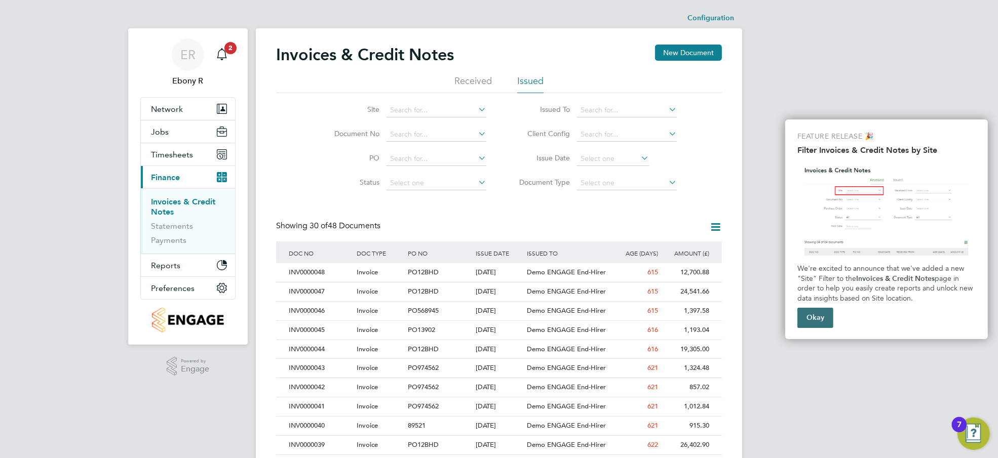
click at [813, 322] on button "Okay" at bounding box center [815, 318] width 36 height 20
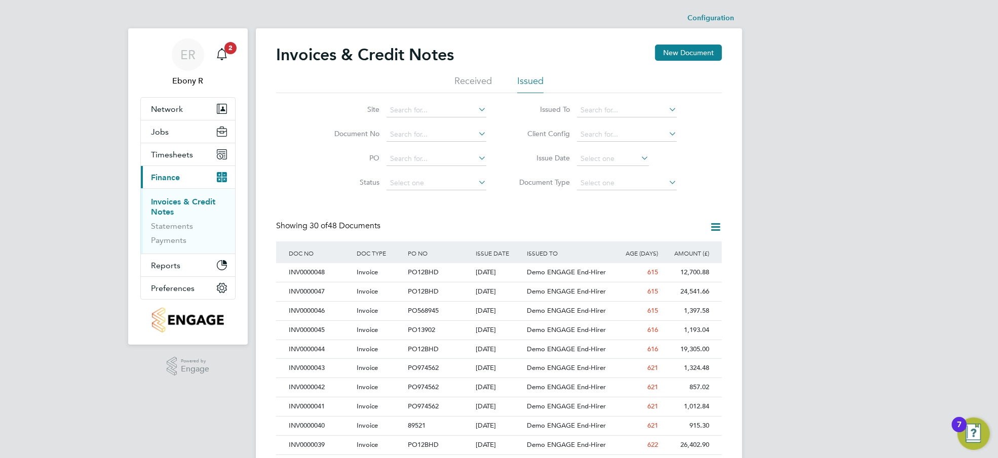
click at [183, 170] on button "Current page: Finance" at bounding box center [188, 177] width 94 height 22
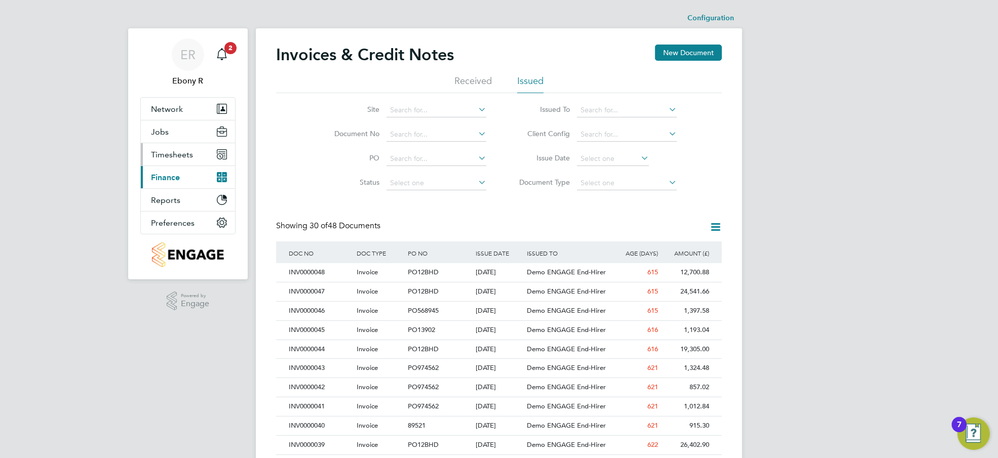
click at [186, 158] on span "Timesheets" at bounding box center [172, 155] width 42 height 10
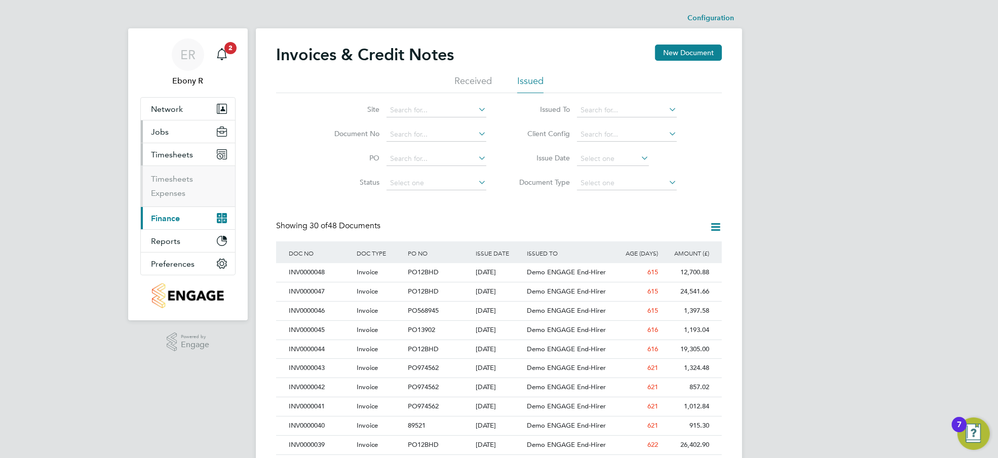
click at [180, 129] on button "Jobs" at bounding box center [188, 132] width 94 height 22
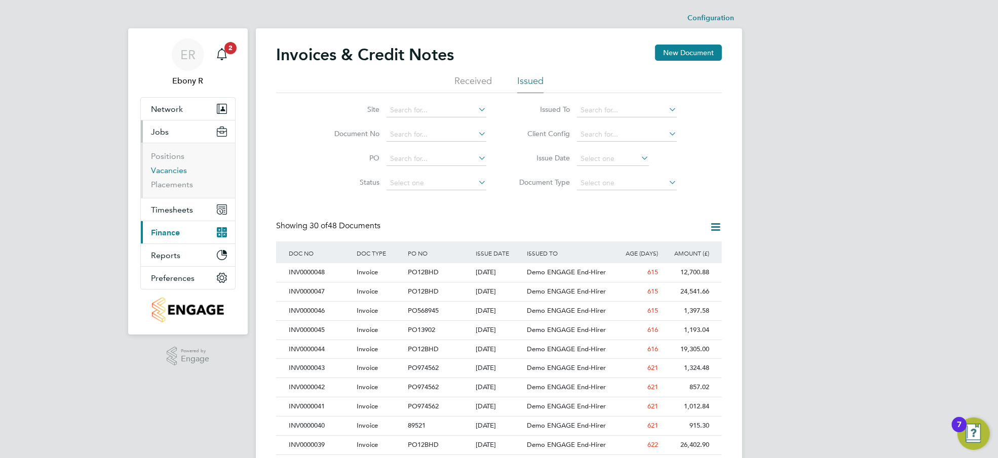
click at [175, 175] on link "Vacancies" at bounding box center [169, 171] width 36 height 10
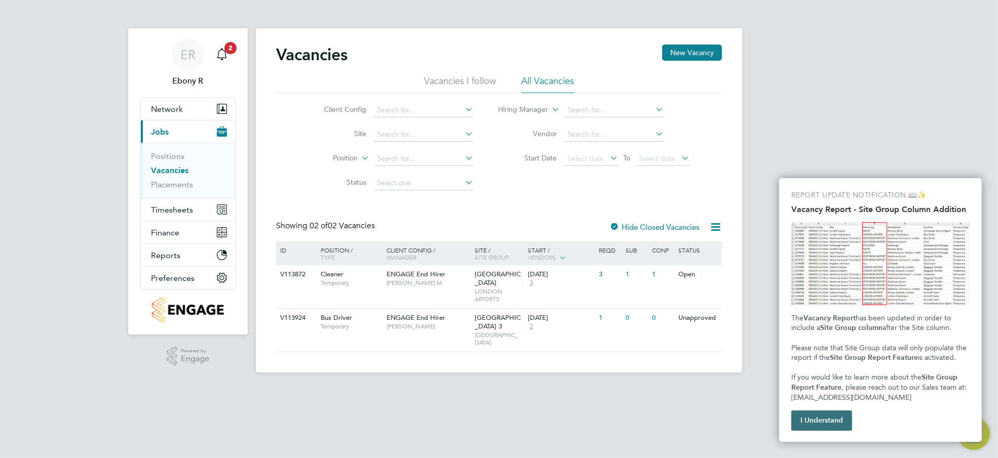
click at [830, 425] on button "I Understand" at bounding box center [821, 421] width 61 height 20
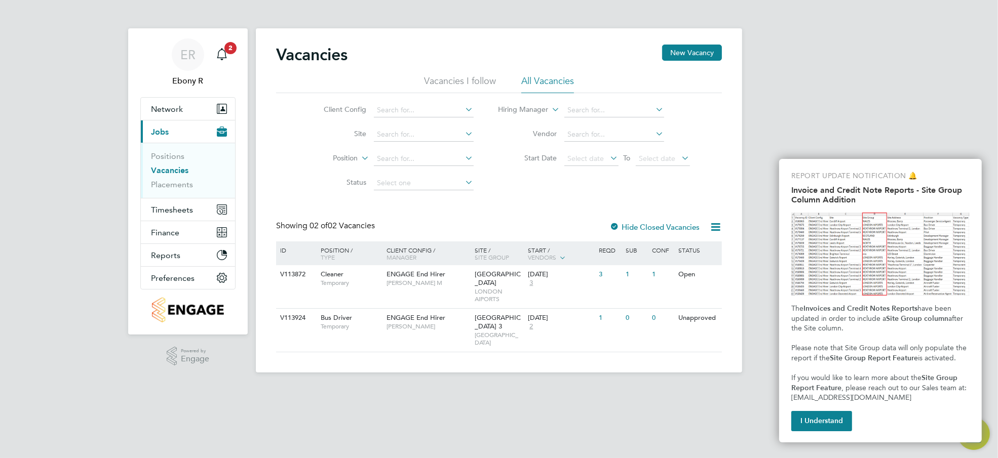
drag, startPoint x: 830, startPoint y: 425, endPoint x: 822, endPoint y: 419, distance: 10.1
click at [830, 426] on button "I Understand" at bounding box center [821, 421] width 61 height 20
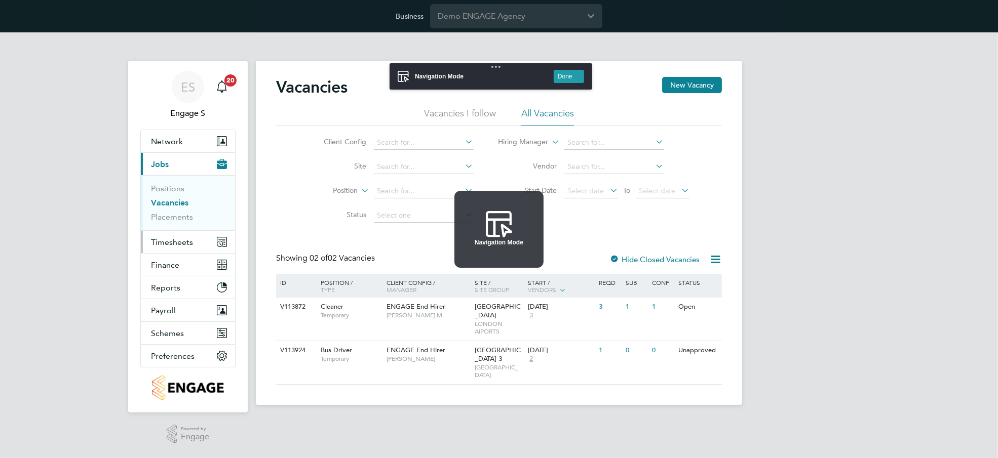
click at [179, 236] on button "Timesheets" at bounding box center [188, 242] width 94 height 22
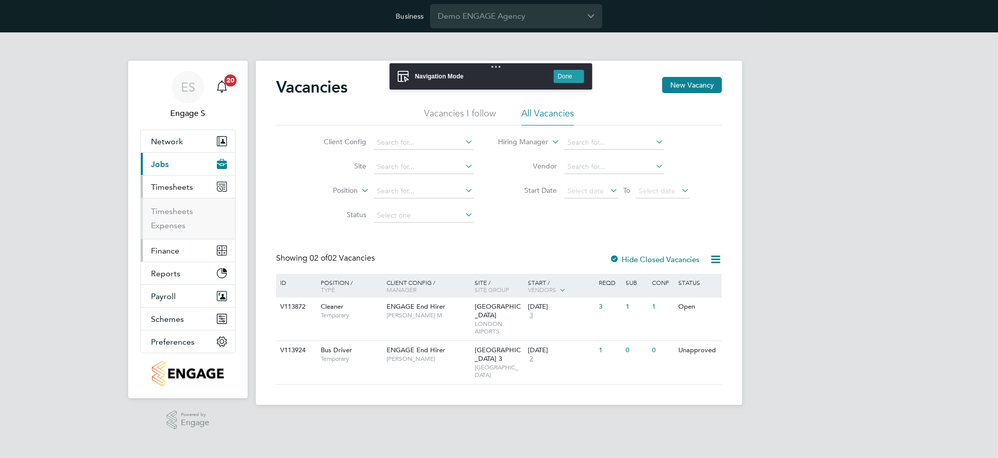
click at [179, 244] on button "Finance" at bounding box center [188, 251] width 94 height 22
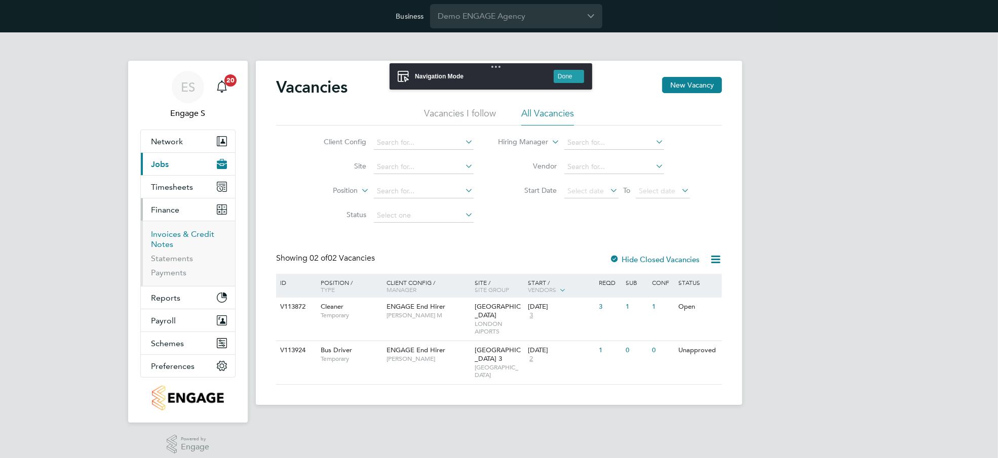
click at [187, 238] on link "Invoices & Credit Notes" at bounding box center [182, 239] width 63 height 20
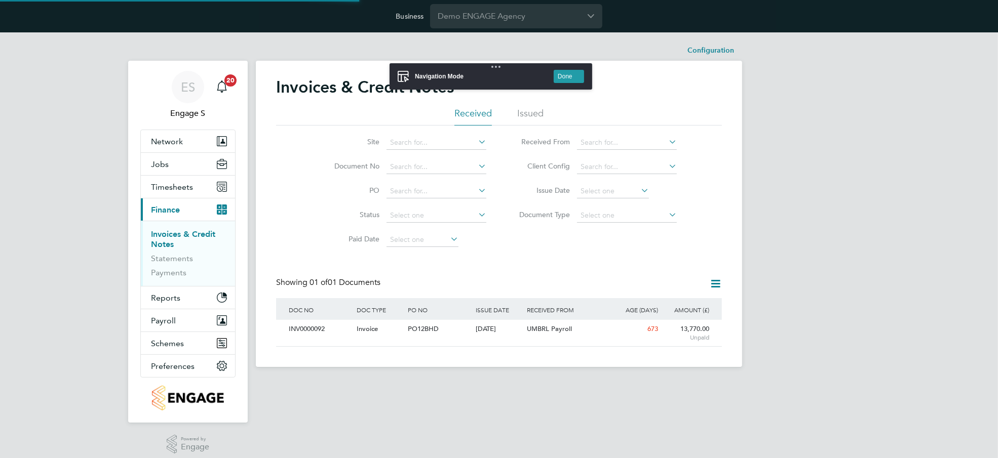
scroll to position [19, 86]
click at [570, 78] on button "Done" at bounding box center [569, 76] width 30 height 13
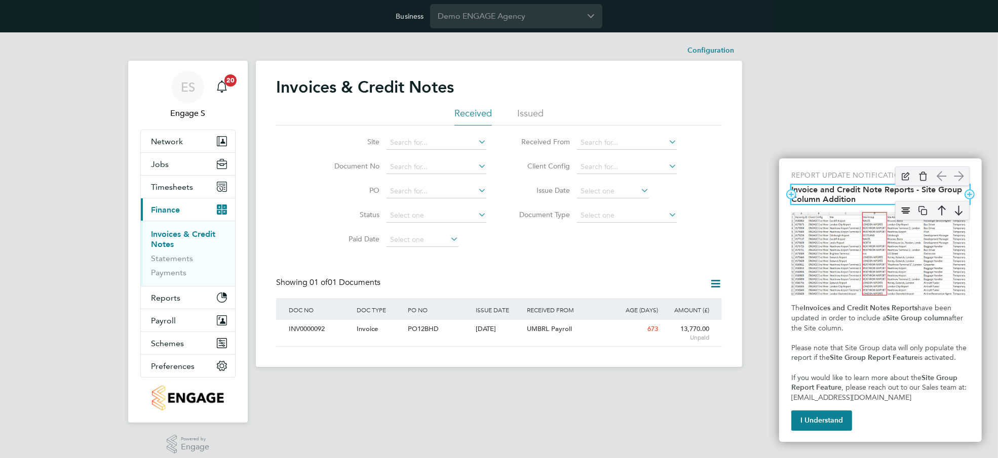
click at [835, 197] on h2 "Invoice and Credit Note Reports - Site Group Column Addition" at bounding box center [880, 194] width 178 height 19
copy h2 "Invoice and Credit Note Reports - Site Group Column Addition"
click at [834, 186] on h2 "Invoice and Credit Note Reports - Site Group Column Addition" at bounding box center [880, 194] width 178 height 19
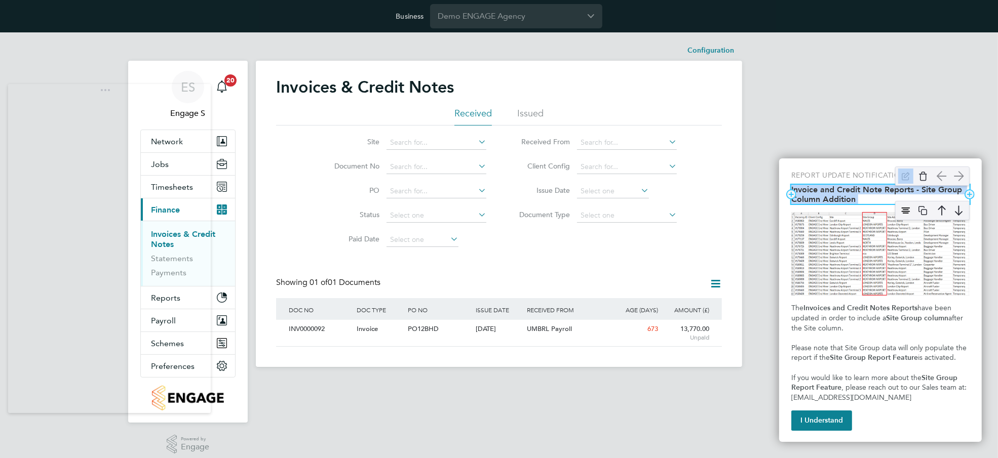
click at [834, 186] on h2 "Invoice and Credit Note Reports - Site Group Column Addition" at bounding box center [880, 194] width 178 height 19
copy h2 "Invoice and Credit Note Reports - Site Group Column Addition"
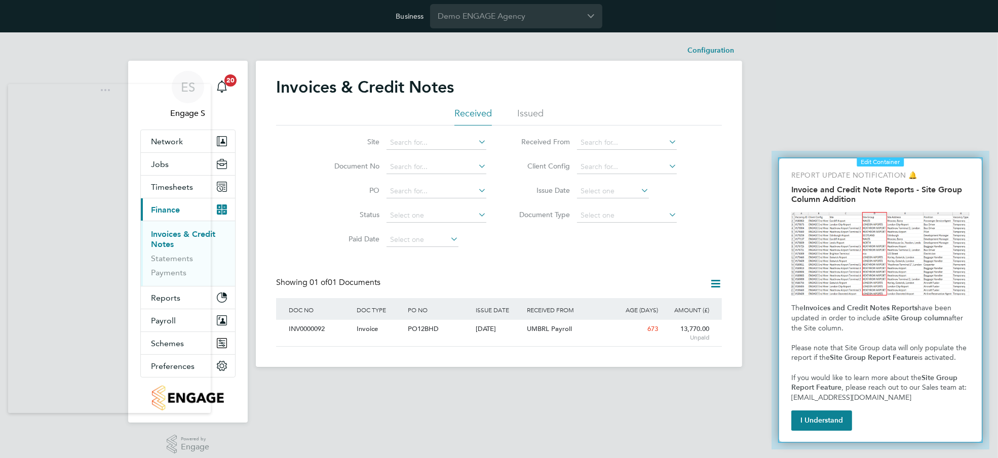
click at [841, 146] on div at bounding box center [880, 300] width 233 height 314
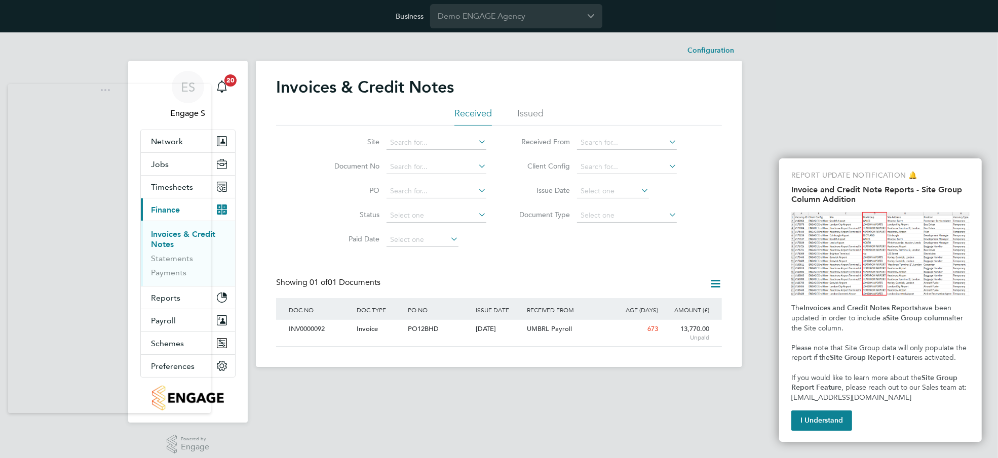
click at [758, 361] on div "ES Engage S Notifications 20 Applications: Network Team Members Businesses Site…" at bounding box center [499, 207] width 998 height 351
click at [782, 356] on div "Add Row REPORT UPDATE NOTIFICATION 🔔 Add Column Add Column Add Row Invoice and …" at bounding box center [880, 301] width 203 height 284
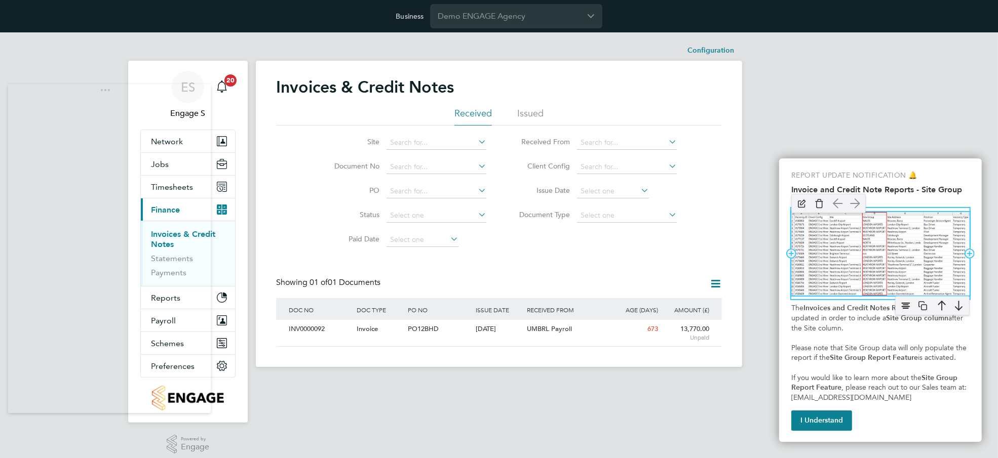
click at [845, 248] on img "Invoice and Credit Note Reports - Site Group Column Addition" at bounding box center [880, 253] width 178 height 83
click at [878, 245] on img "Invoice and Credit Note Reports - Site Group Column Addition" at bounding box center [880, 253] width 178 height 83
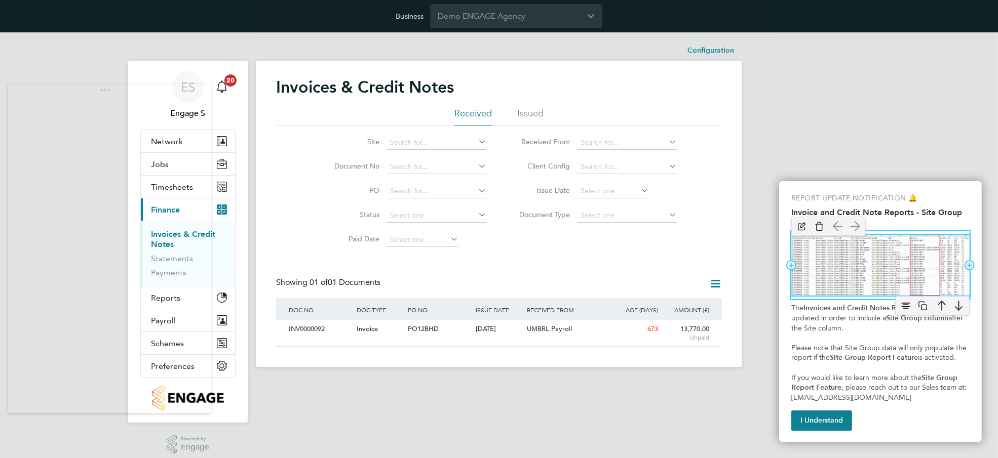
click at [870, 243] on img "Invoice and Credit Note Reports - Site Group Column Addition" at bounding box center [880, 265] width 178 height 60
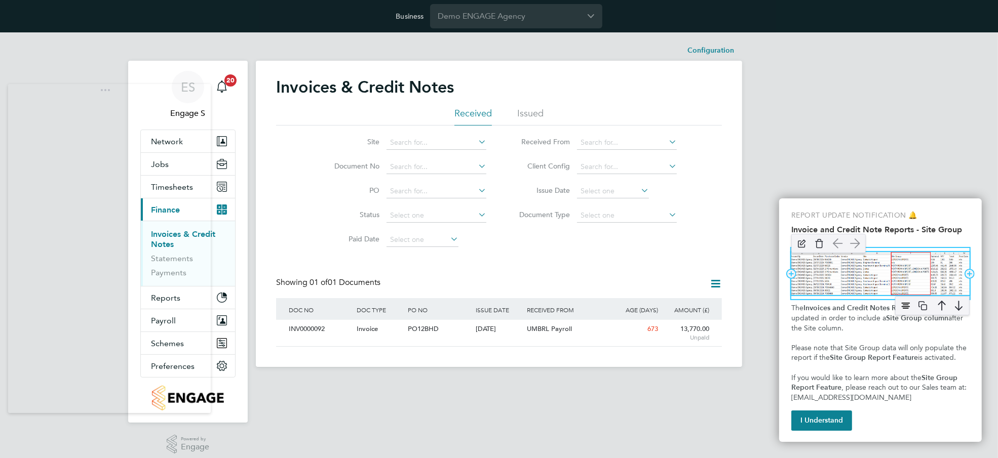
click at [867, 280] on img "Invoice and Credit Note Reports - Site Group Column Addition" at bounding box center [880, 273] width 178 height 43
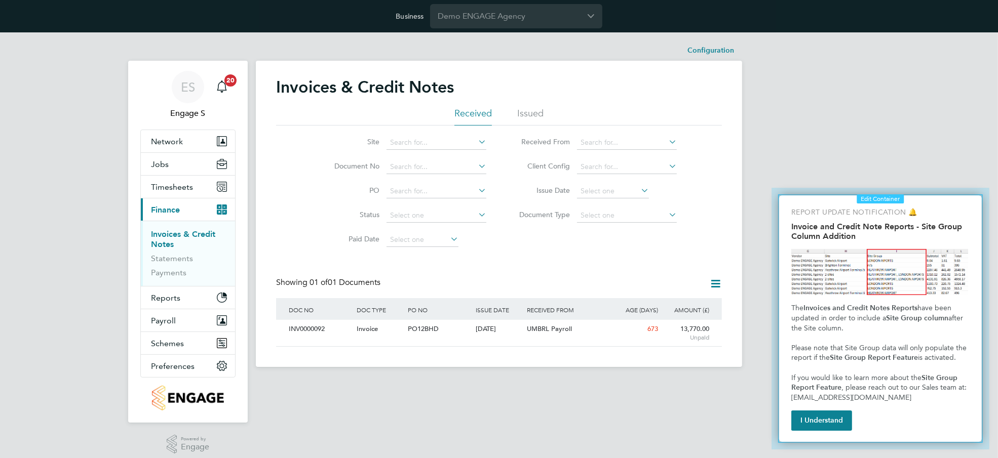
click at [777, 350] on div at bounding box center [880, 318] width 233 height 277
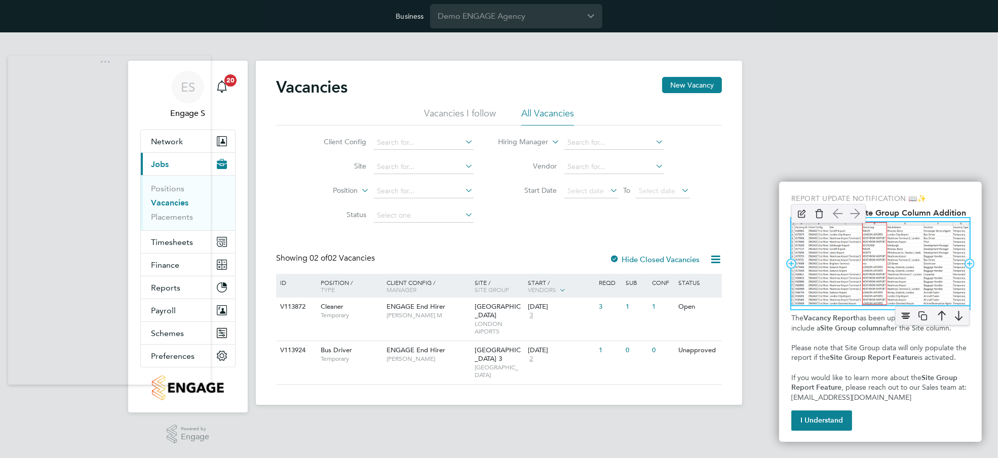
click at [856, 284] on img "Vacancy Report - Site Group Column Addition" at bounding box center [880, 263] width 178 height 83
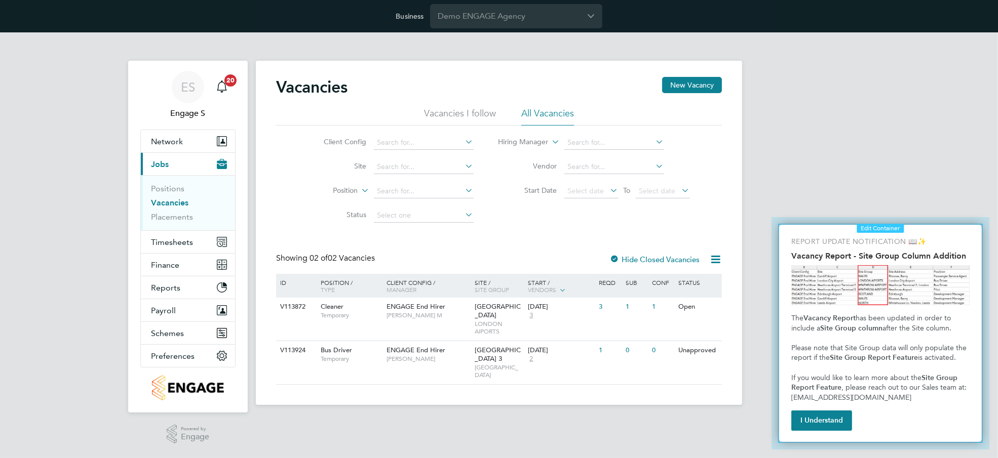
click at [777, 312] on div at bounding box center [880, 334] width 233 height 248
